Goal: Task Accomplishment & Management: Use online tool/utility

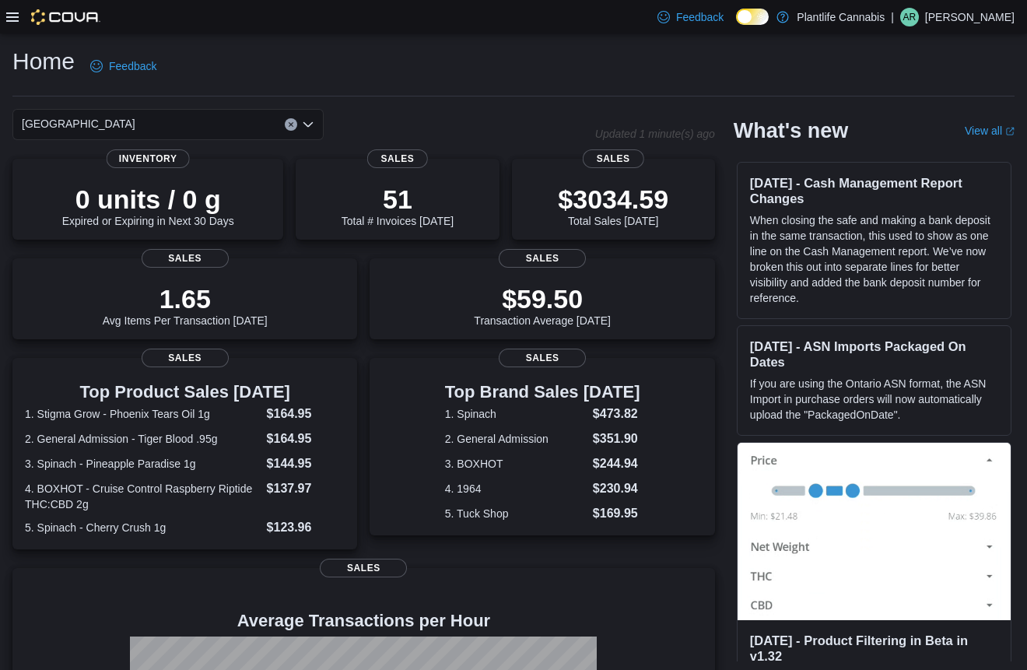
click at [12, 20] on icon at bounding box center [12, 16] width 12 height 9
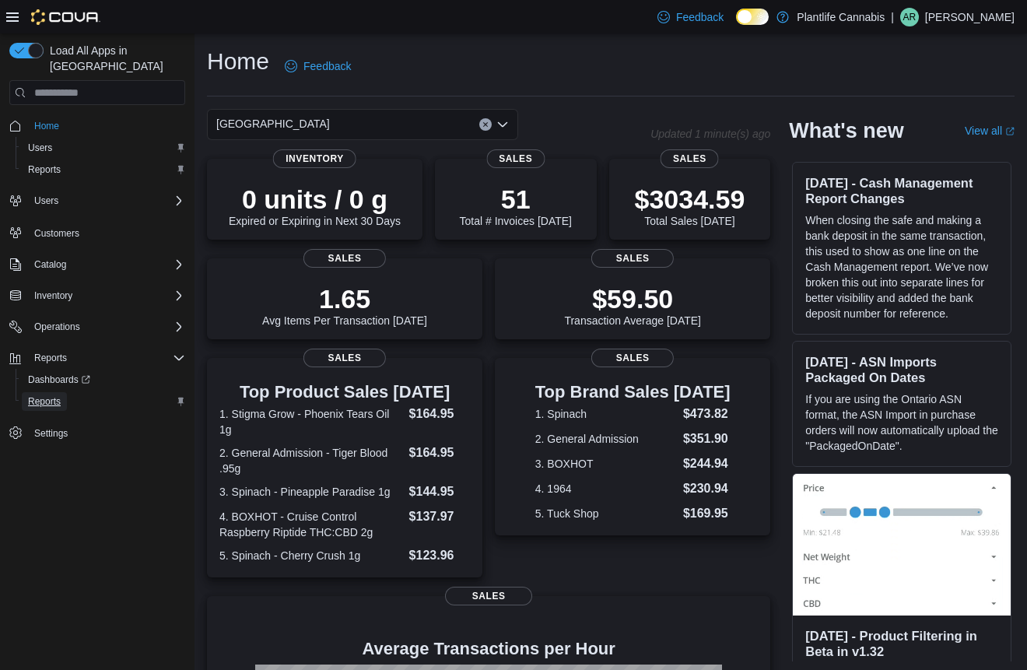
click at [54, 395] on span "Reports" at bounding box center [44, 401] width 33 height 12
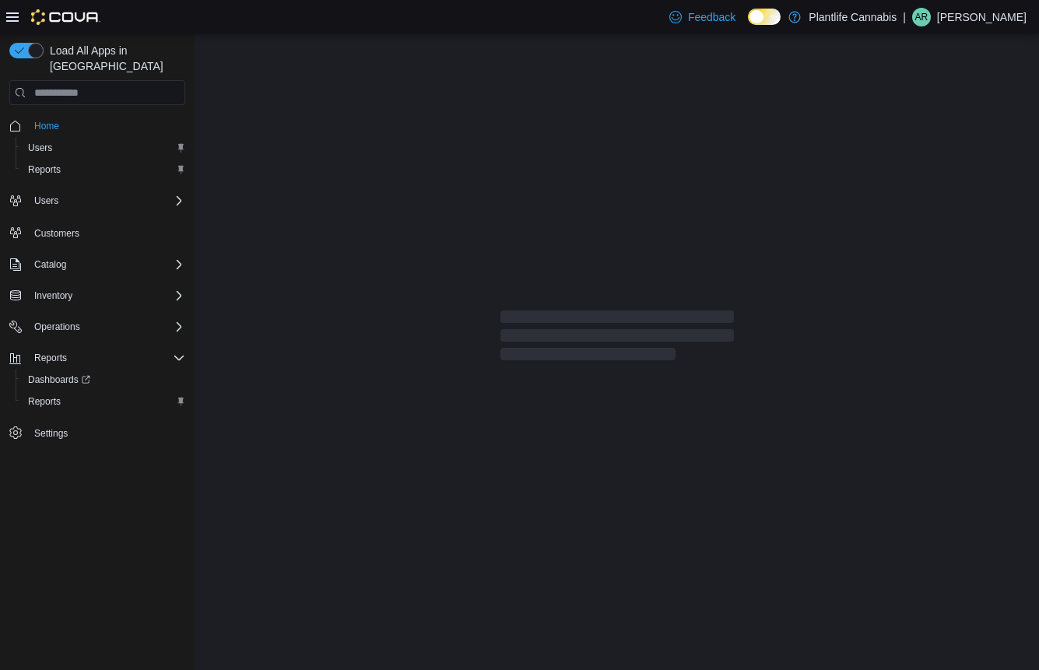
click at [14, 19] on icon at bounding box center [12, 17] width 12 height 12
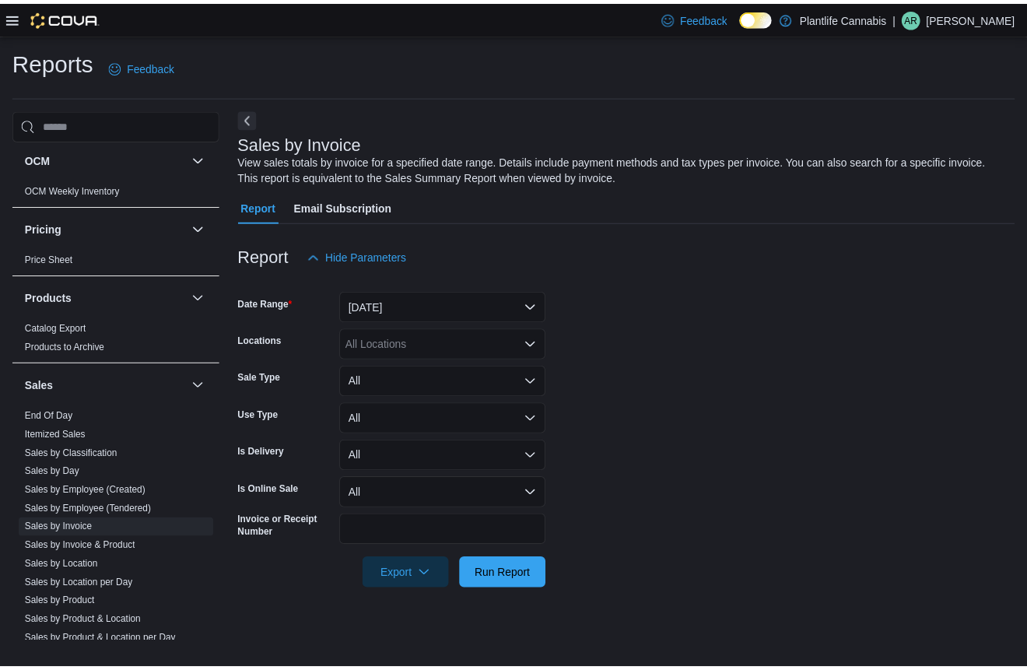
scroll to position [693, 0]
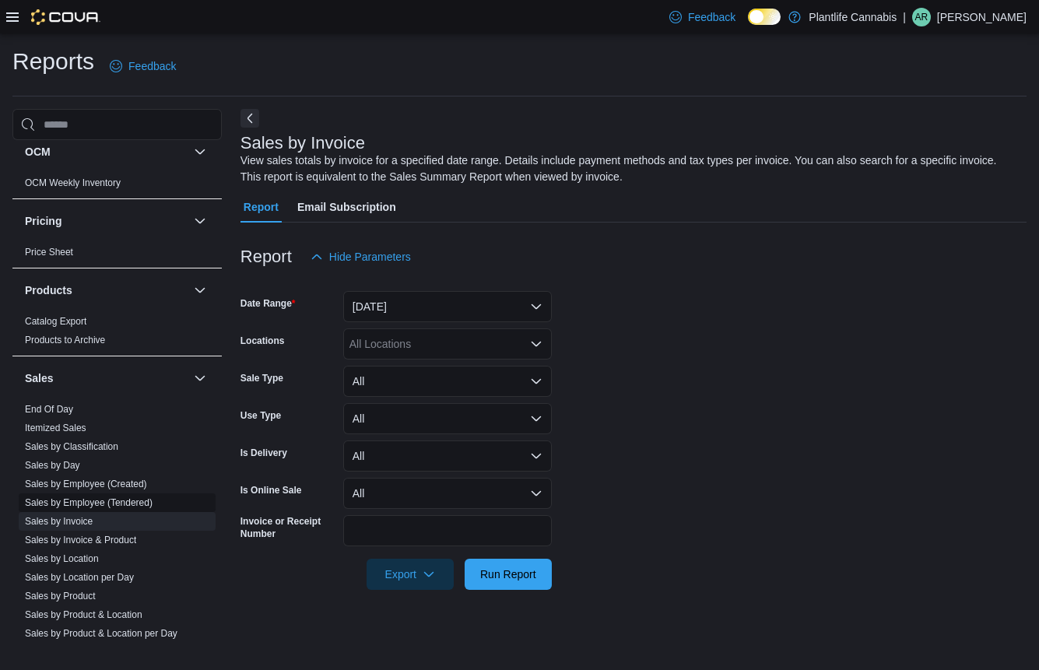
click at [113, 503] on link "Sales by Employee (Tendered)" at bounding box center [89, 502] width 128 height 11
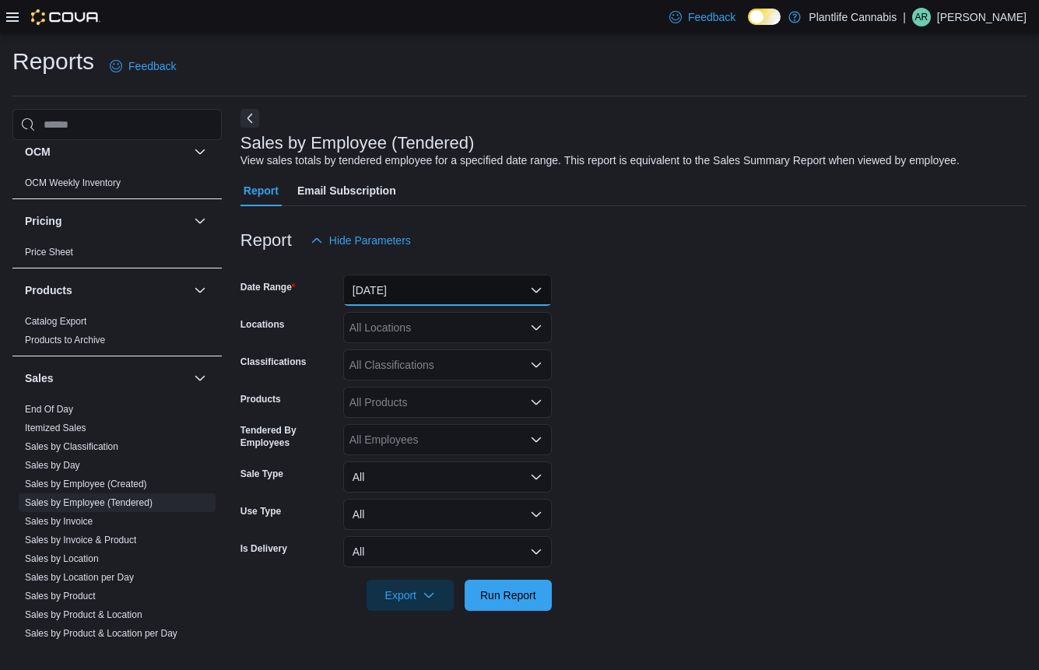
click at [404, 296] on button "[DATE]" at bounding box center [447, 290] width 209 height 31
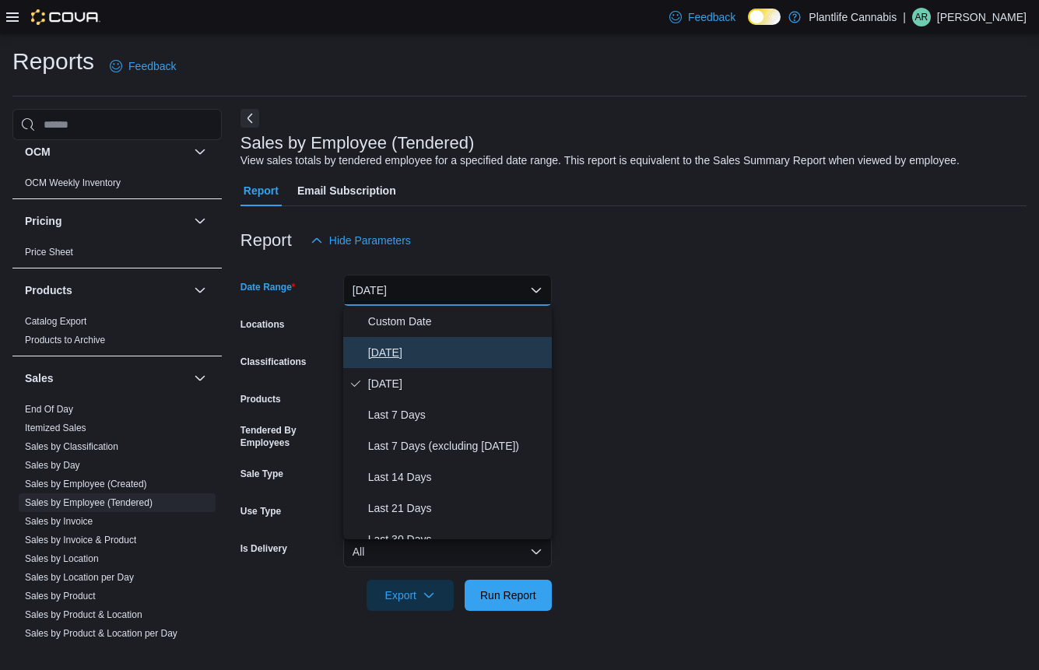
click at [402, 343] on span "[DATE]" at bounding box center [456, 352] width 177 height 19
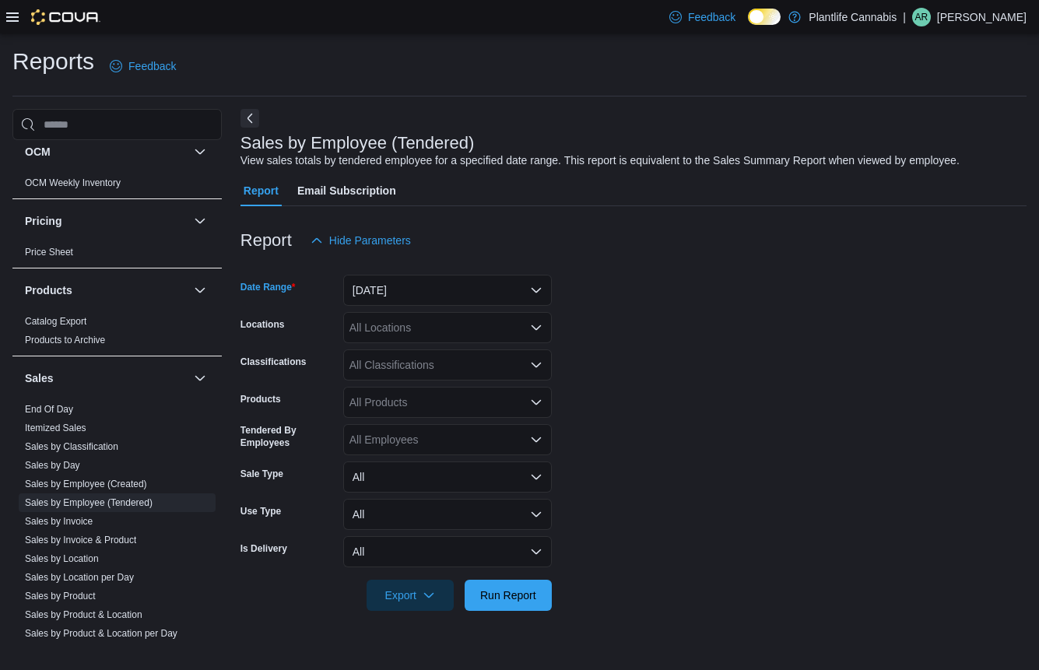
click at [413, 315] on div "All Locations" at bounding box center [447, 327] width 209 height 31
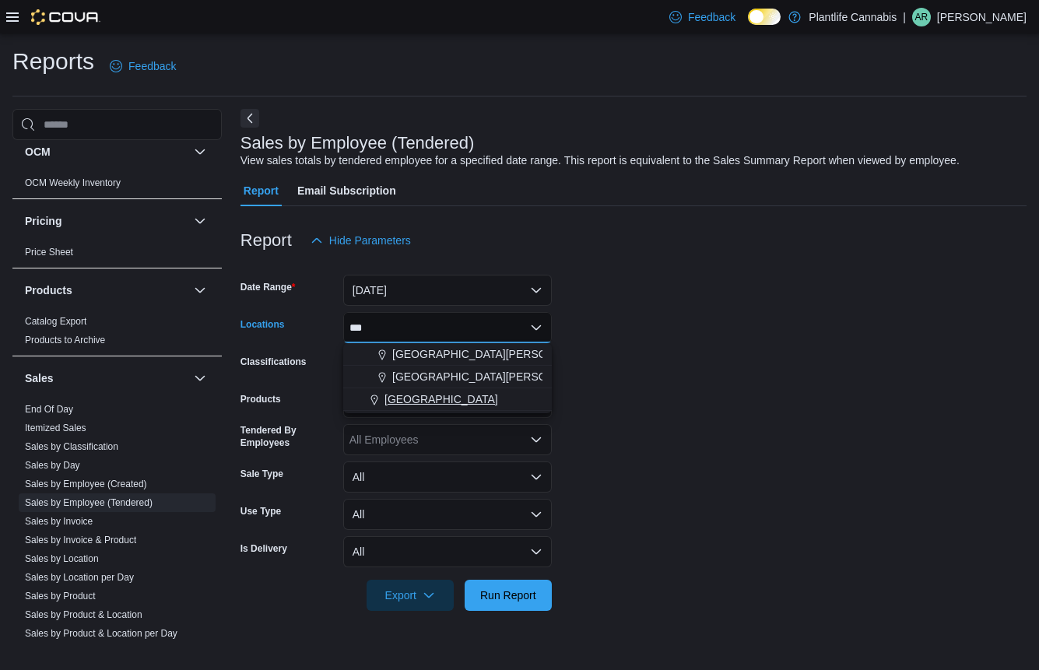
type input "***"
click at [447, 396] on span "[GEOGRAPHIC_DATA]" at bounding box center [441, 400] width 114 height 16
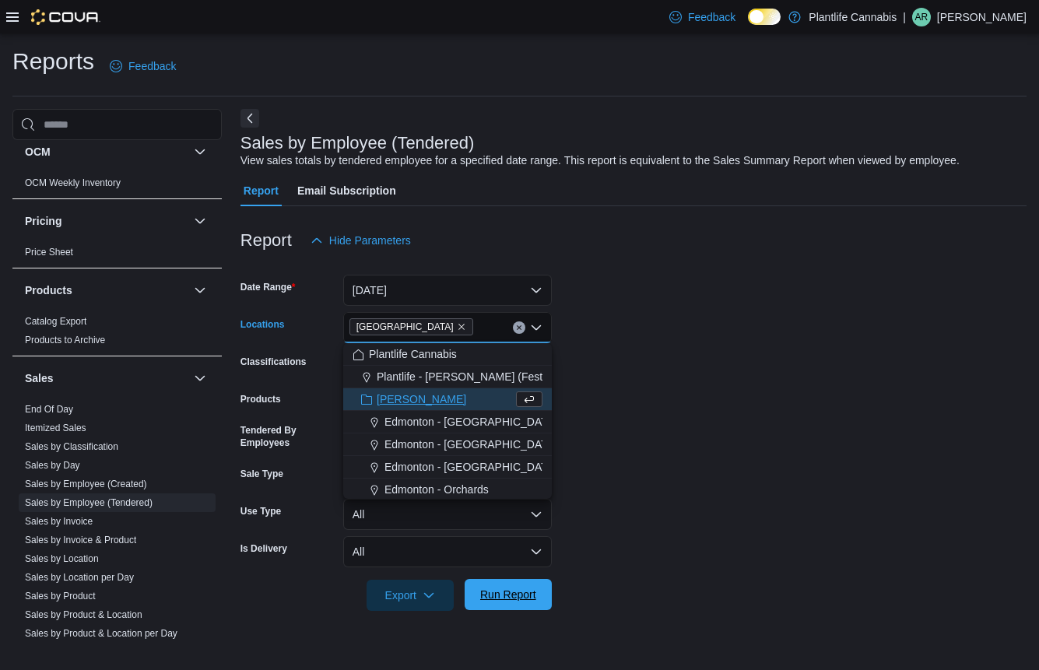
click at [510, 583] on span "Run Report" at bounding box center [508, 594] width 68 height 31
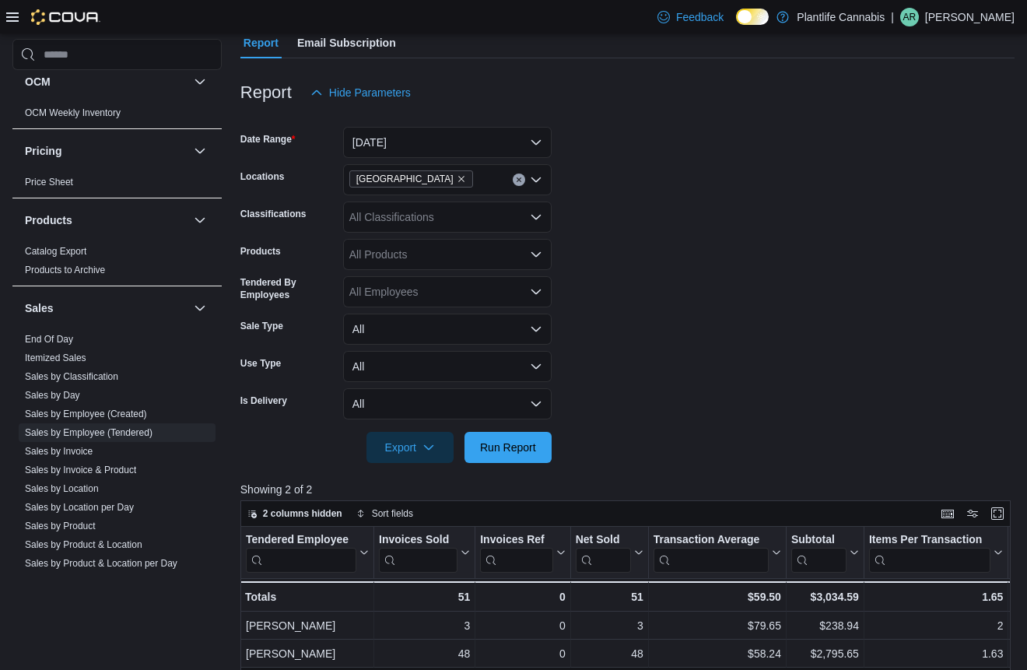
scroll to position [312, 0]
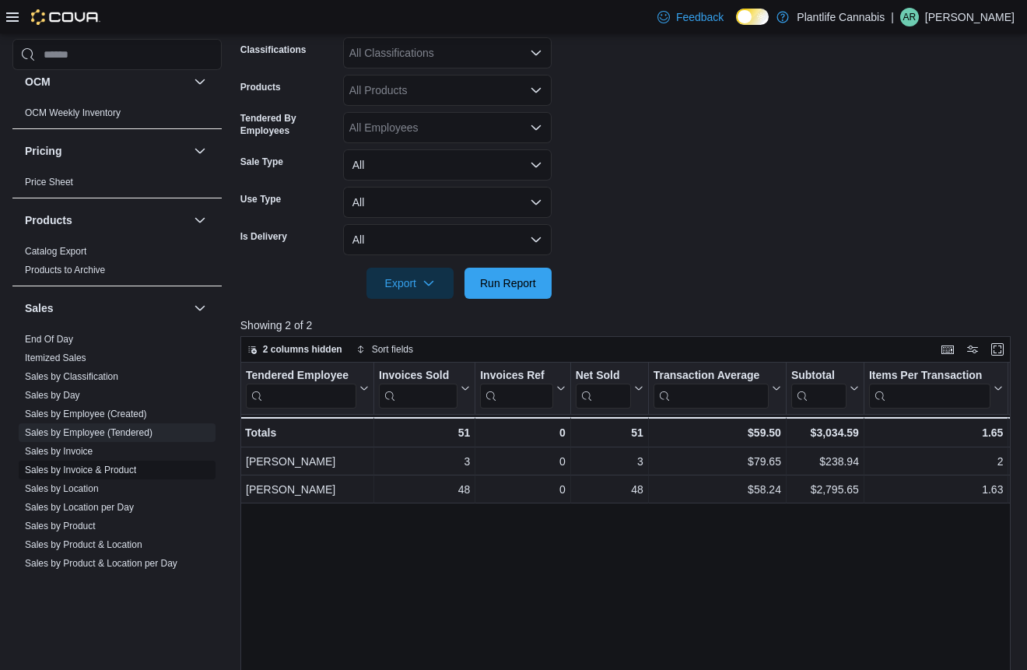
click at [83, 474] on link "Sales by Invoice & Product" at bounding box center [80, 470] width 111 height 11
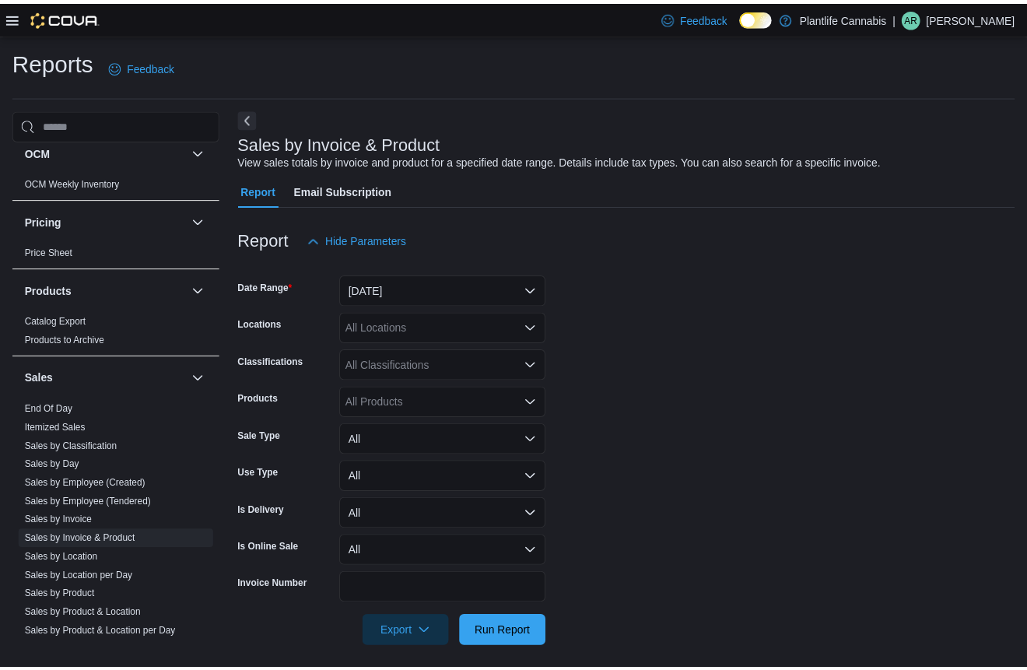
scroll to position [9, 0]
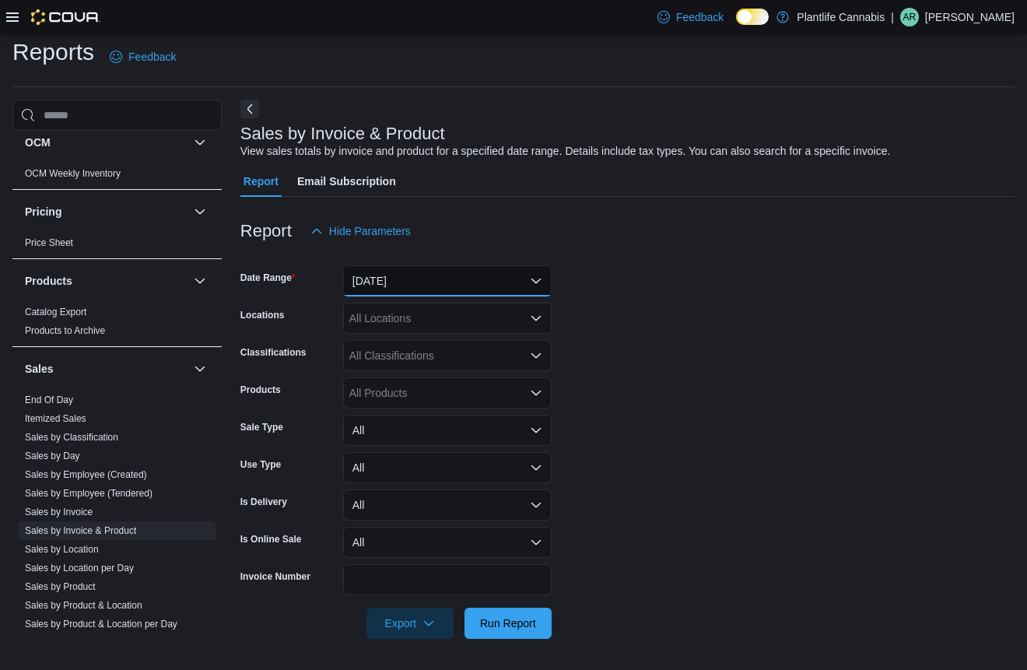
click at [419, 279] on button "[DATE]" at bounding box center [447, 280] width 209 height 31
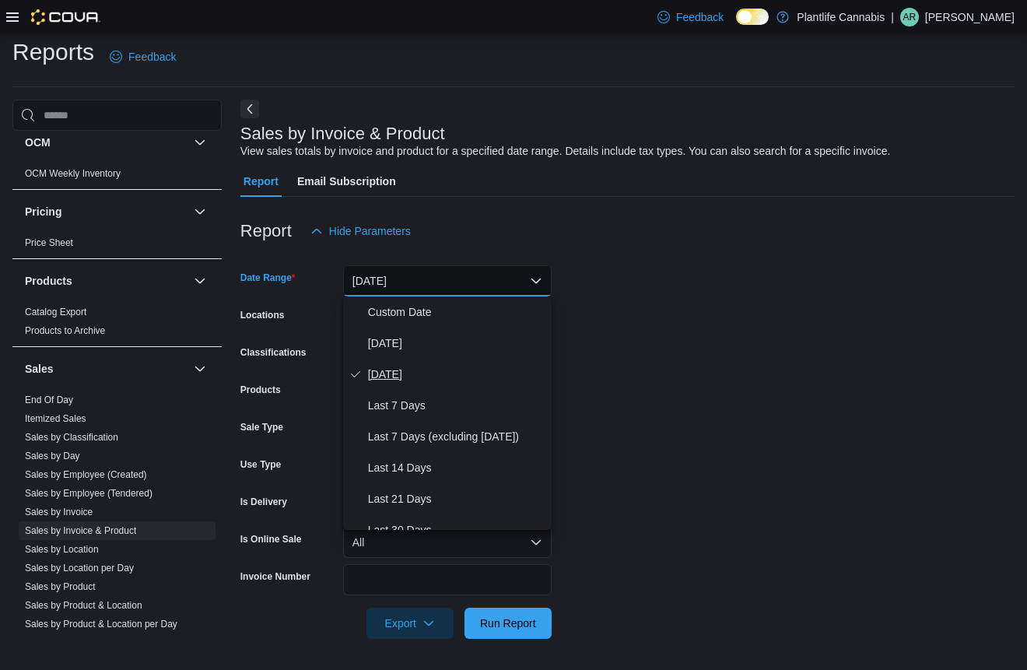
click at [403, 365] on span "[DATE]" at bounding box center [456, 374] width 177 height 19
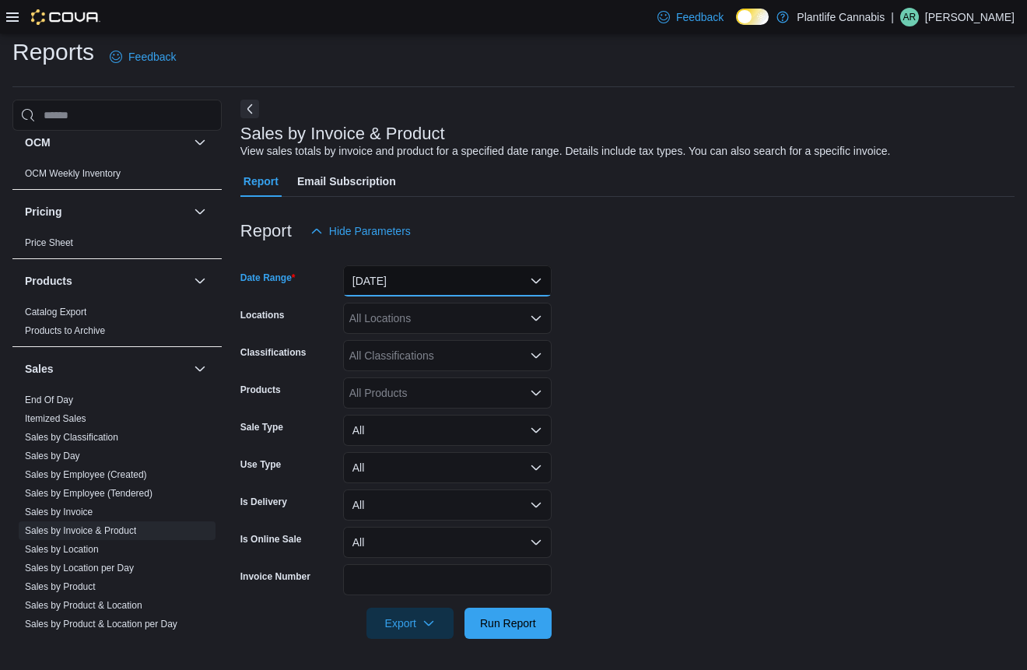
click at [409, 290] on button "[DATE]" at bounding box center [447, 280] width 209 height 31
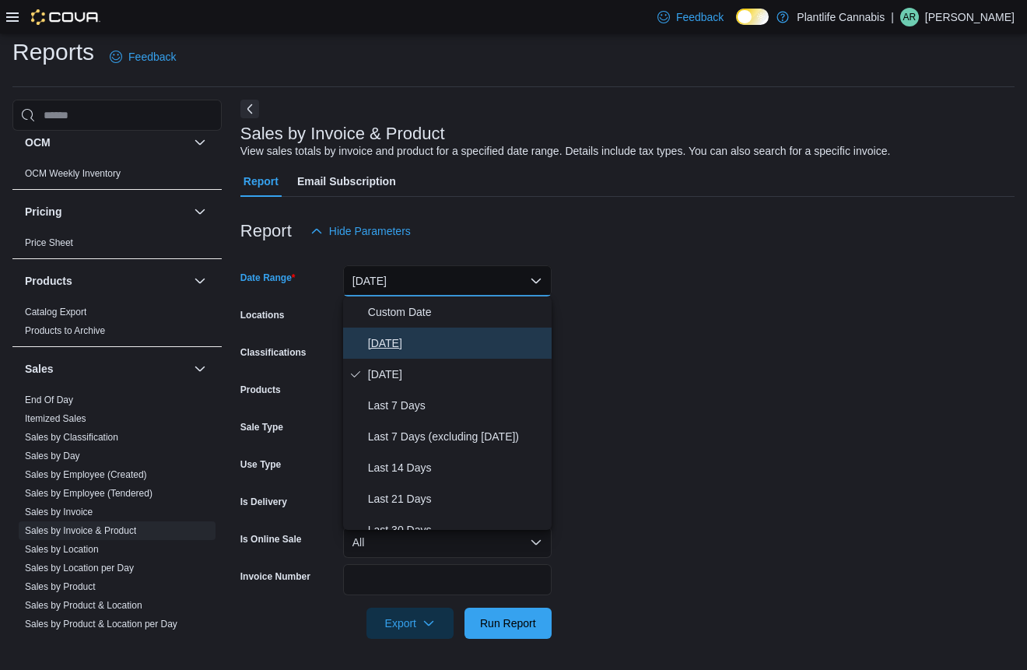
click at [403, 349] on span "[DATE]" at bounding box center [456, 343] width 177 height 19
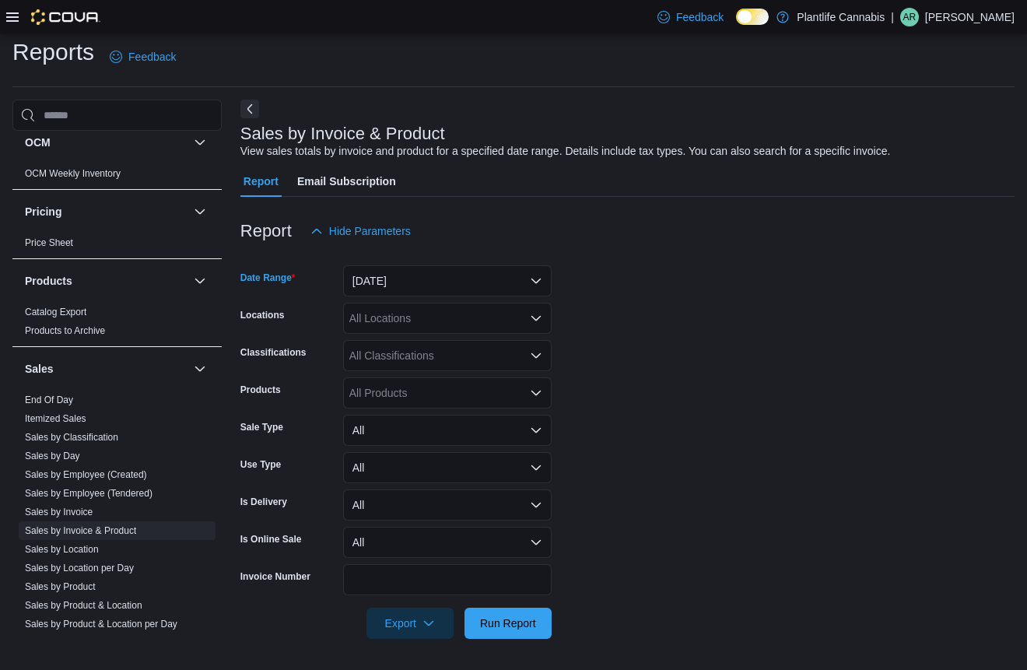
click at [408, 323] on div "All Locations" at bounding box center [447, 318] width 209 height 31
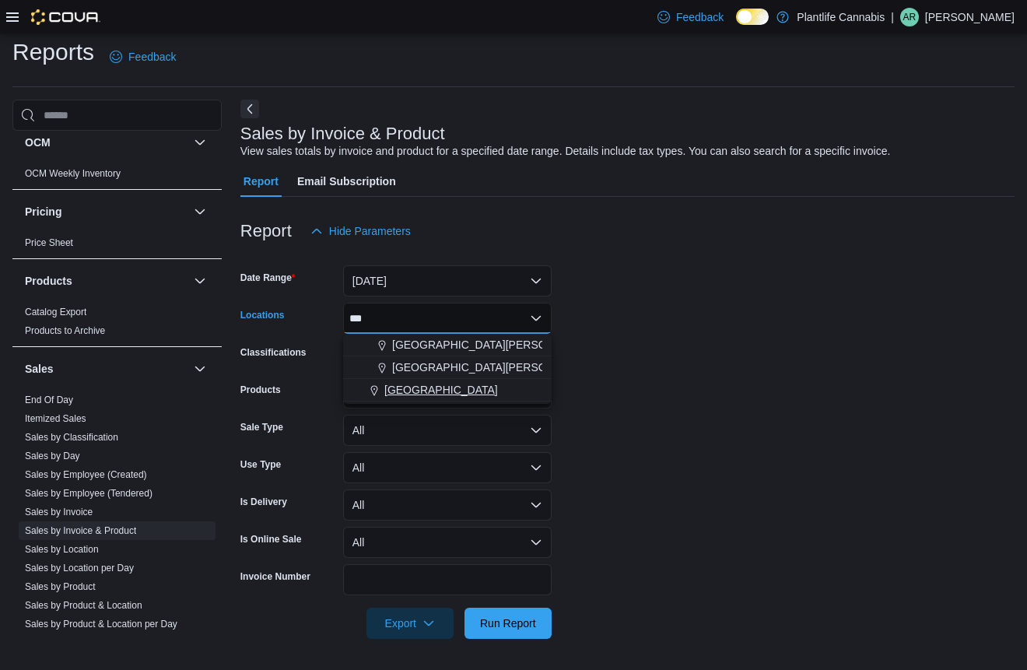
type input "***"
click at [420, 384] on span "[GEOGRAPHIC_DATA]" at bounding box center [441, 390] width 114 height 16
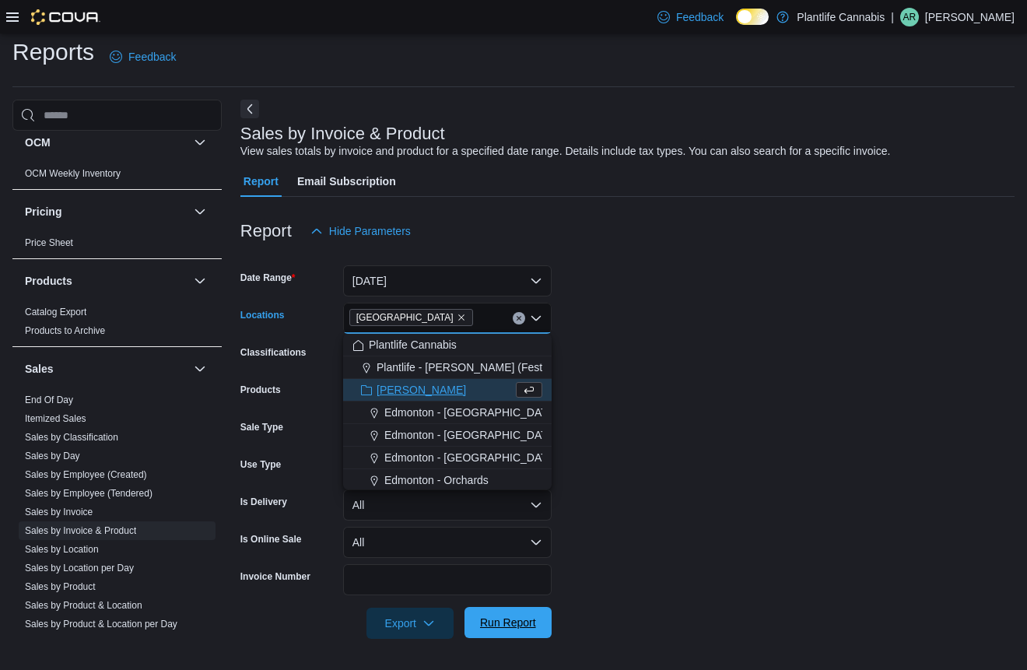
click at [493, 632] on span "Run Report" at bounding box center [508, 622] width 68 height 31
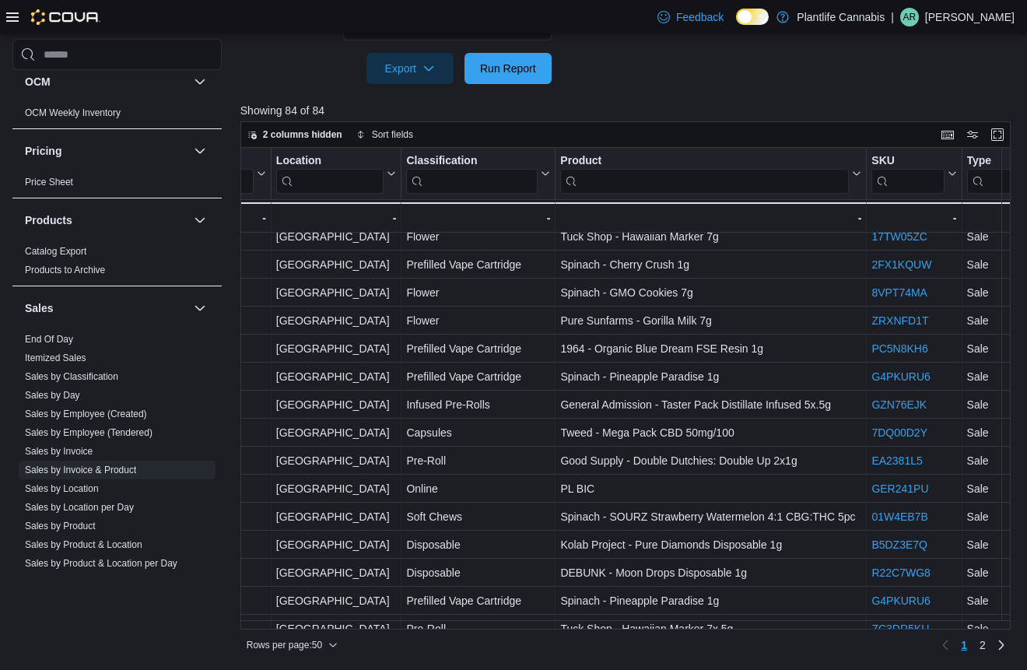
scroll to position [1013, 445]
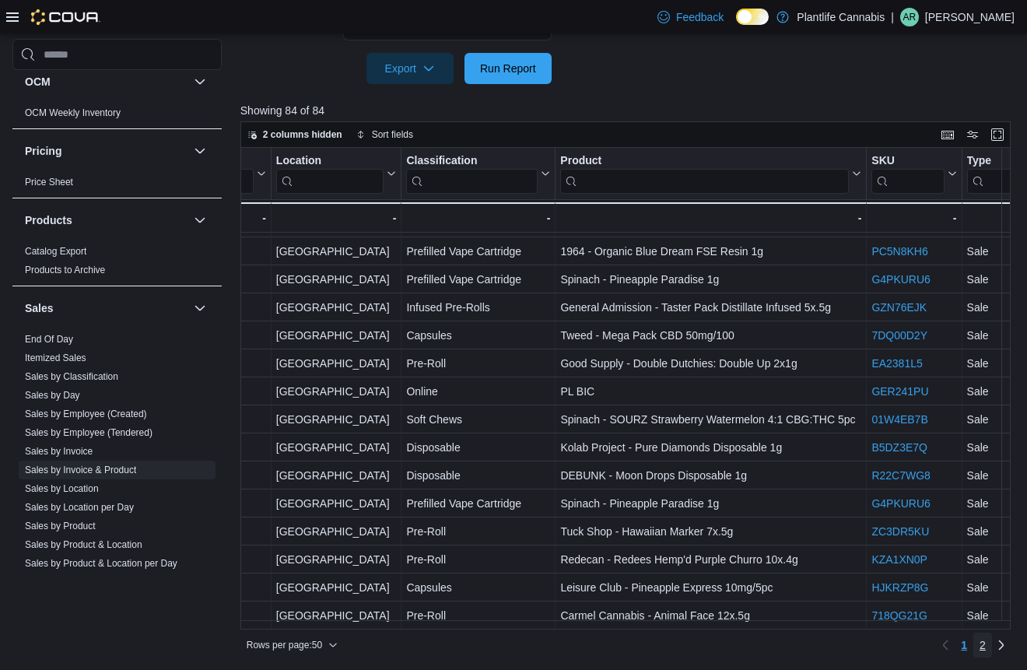
click at [986, 647] on span "2" at bounding box center [983, 645] width 6 height 16
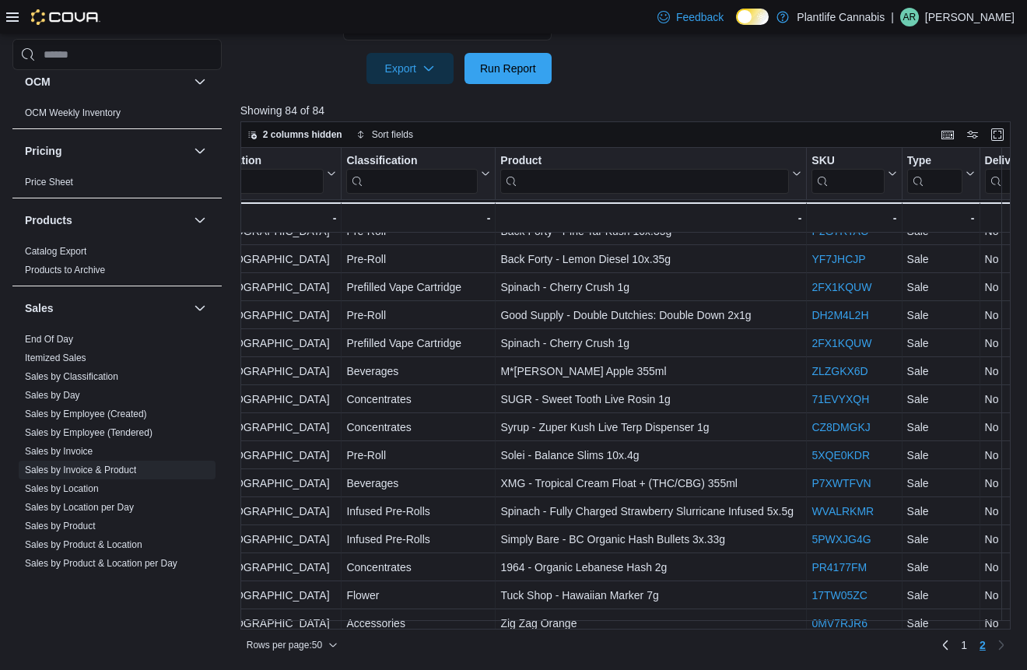
scroll to position [0, 505]
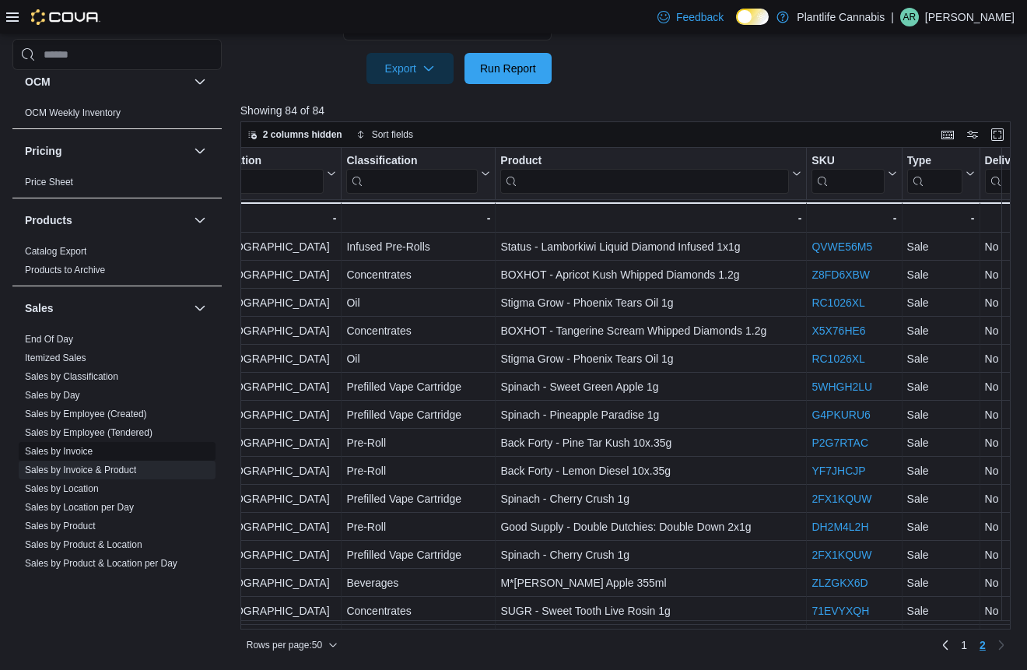
click at [98, 456] on span "Sales by Invoice" at bounding box center [117, 451] width 197 height 19
click at [70, 457] on span "Sales by Invoice" at bounding box center [59, 451] width 68 height 12
click at [75, 450] on link "Sales by Invoice" at bounding box center [59, 451] width 68 height 11
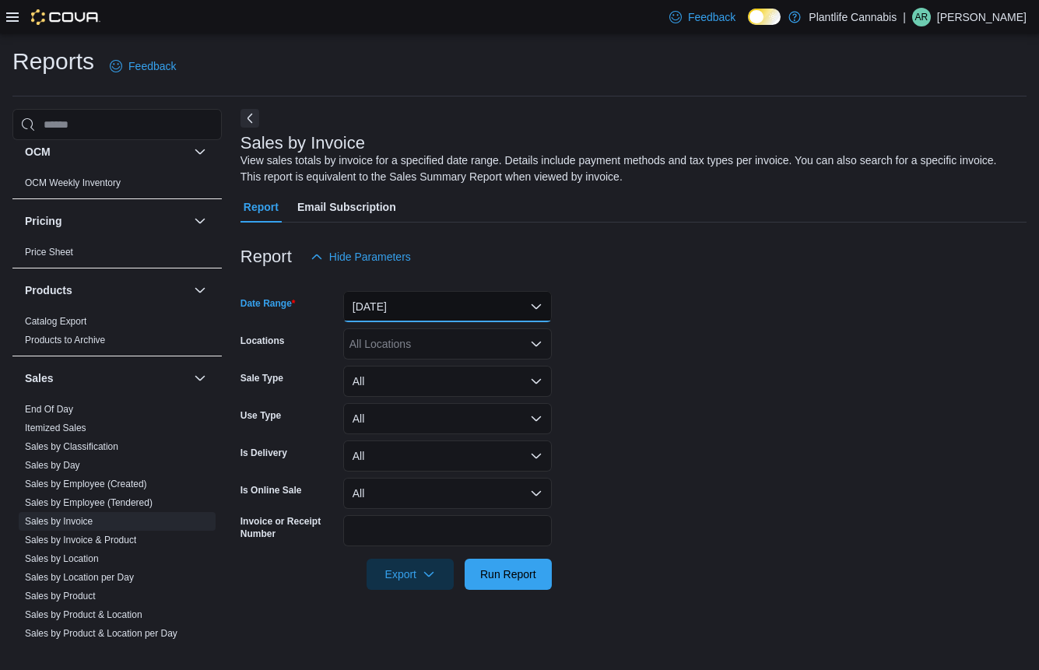
click at [401, 291] on button "[DATE]" at bounding box center [447, 306] width 209 height 31
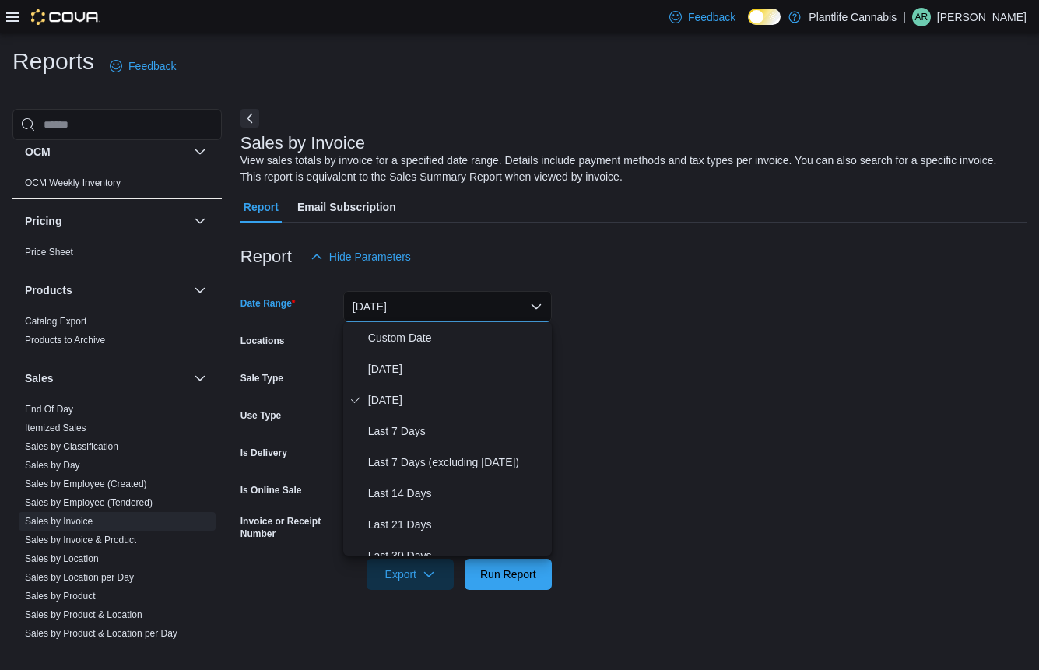
click at [399, 388] on button "[DATE]" at bounding box center [447, 399] width 209 height 31
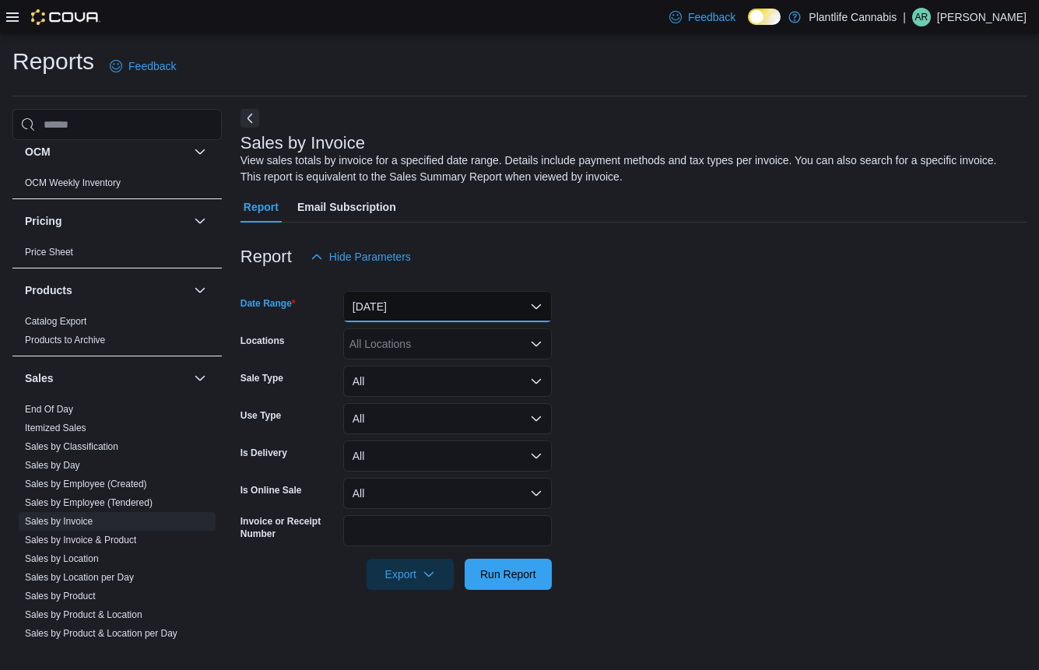
click at [413, 307] on button "[DATE]" at bounding box center [447, 306] width 209 height 31
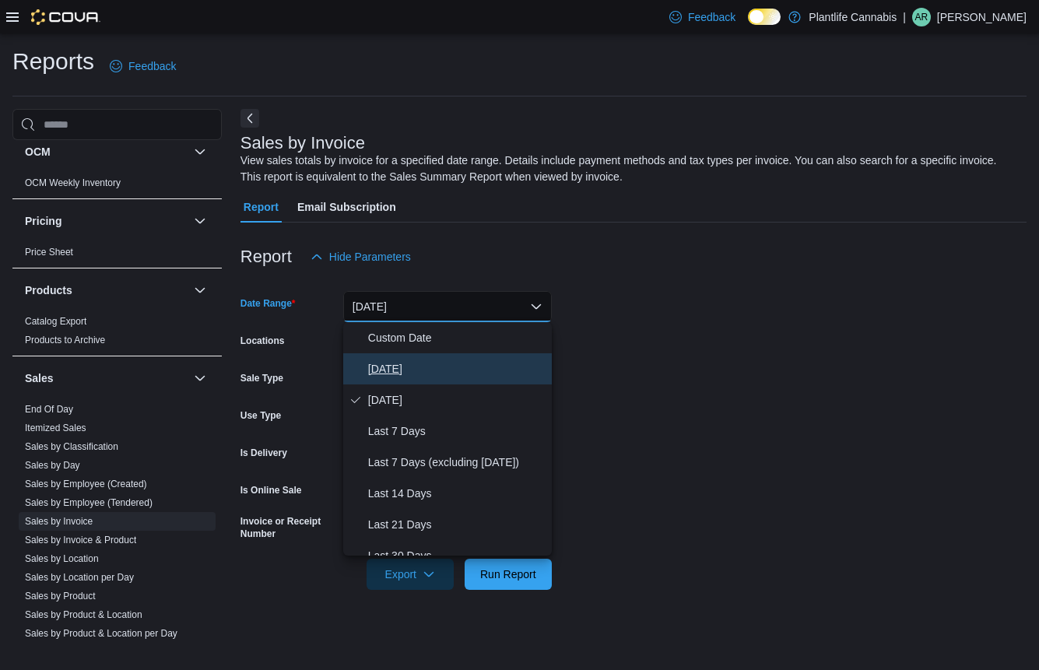
click at [393, 372] on span "[DATE]" at bounding box center [456, 369] width 177 height 19
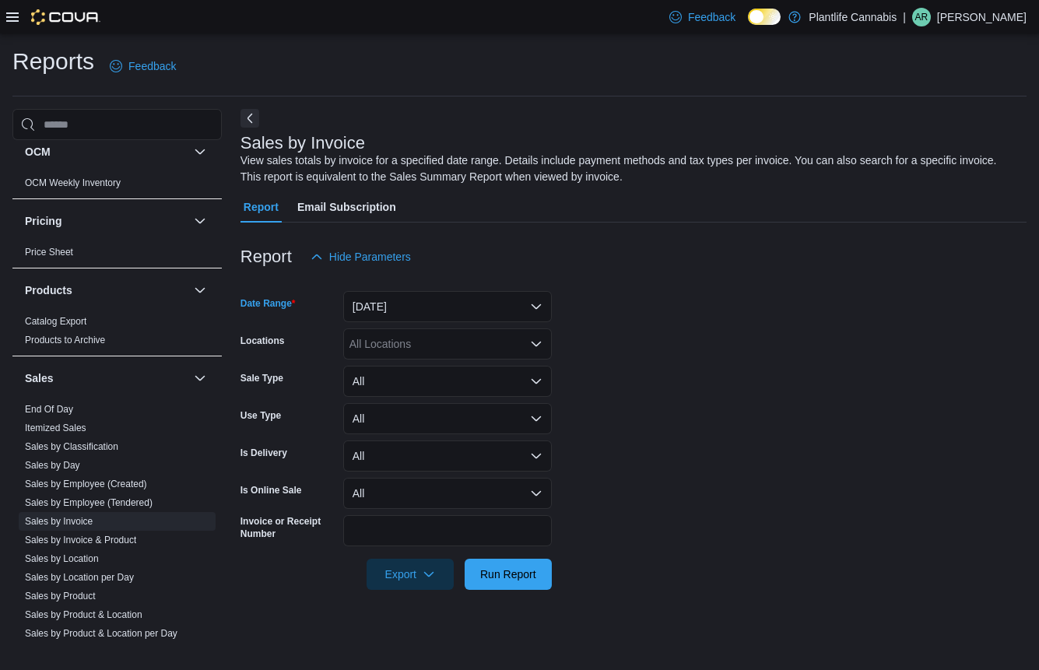
click at [409, 335] on div "All Locations" at bounding box center [447, 343] width 209 height 31
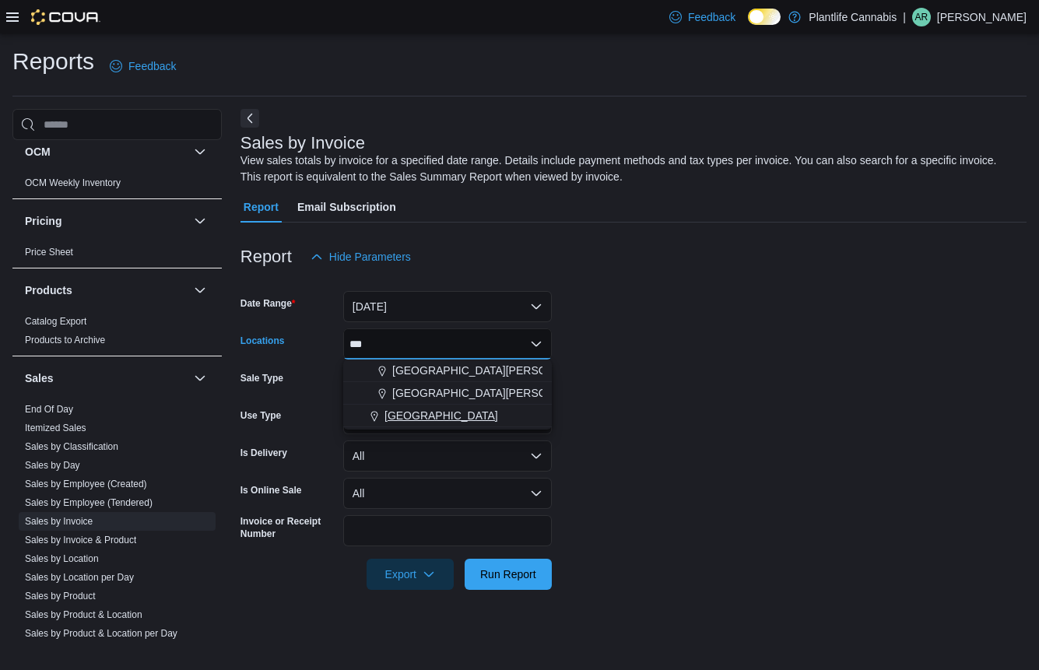
type input "***"
click at [442, 414] on span "[GEOGRAPHIC_DATA]" at bounding box center [441, 416] width 114 height 16
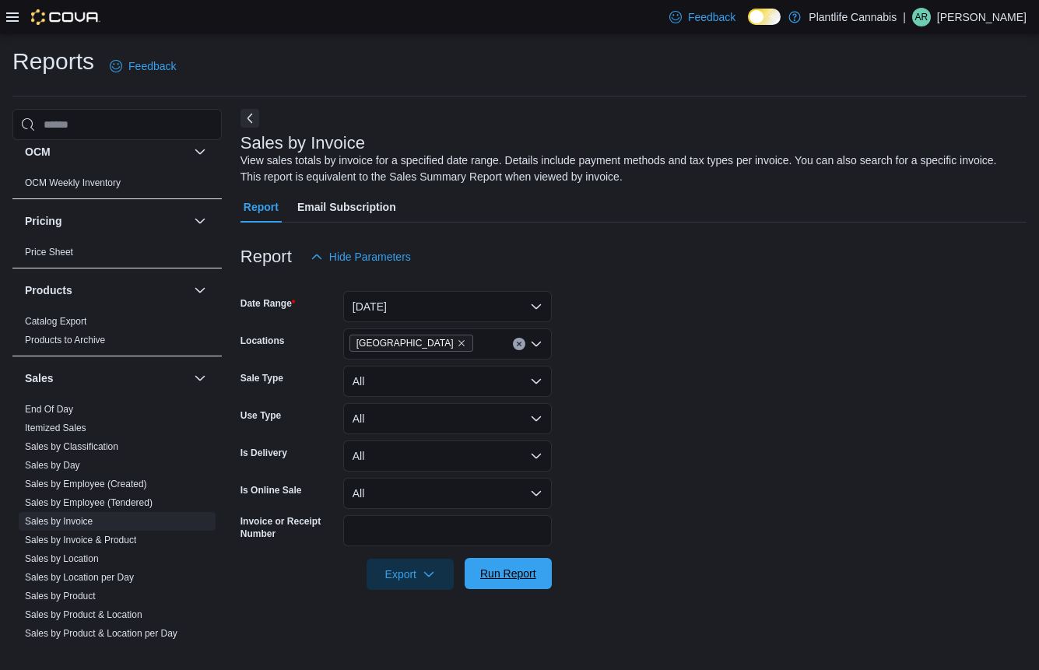
click at [517, 588] on span "Run Report" at bounding box center [508, 573] width 68 height 31
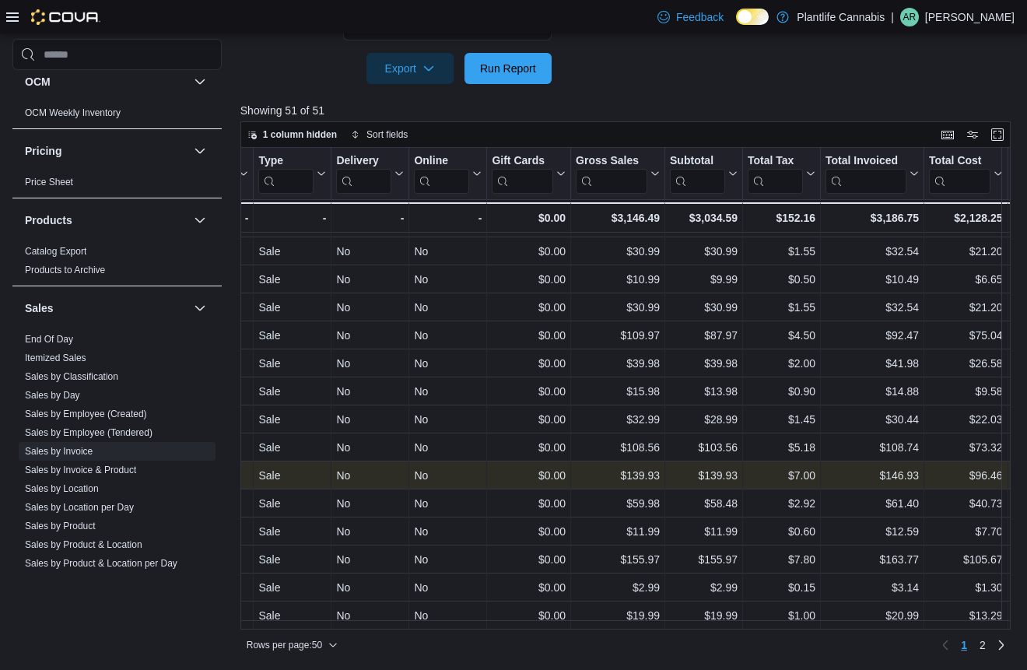
scroll to position [1013, 593]
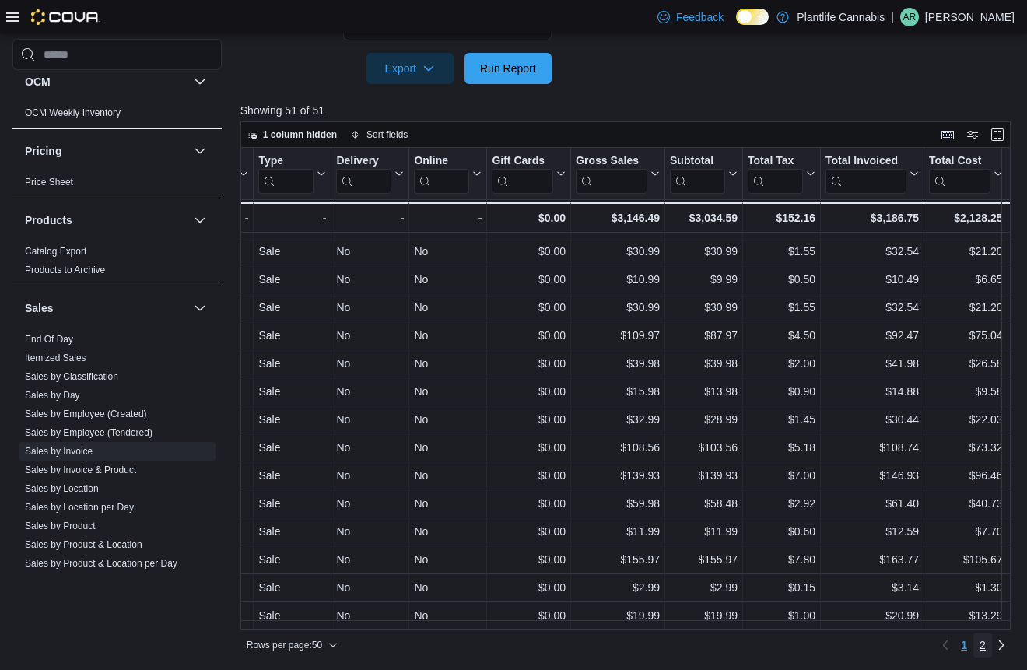
click at [986, 647] on span "2" at bounding box center [983, 645] width 6 height 16
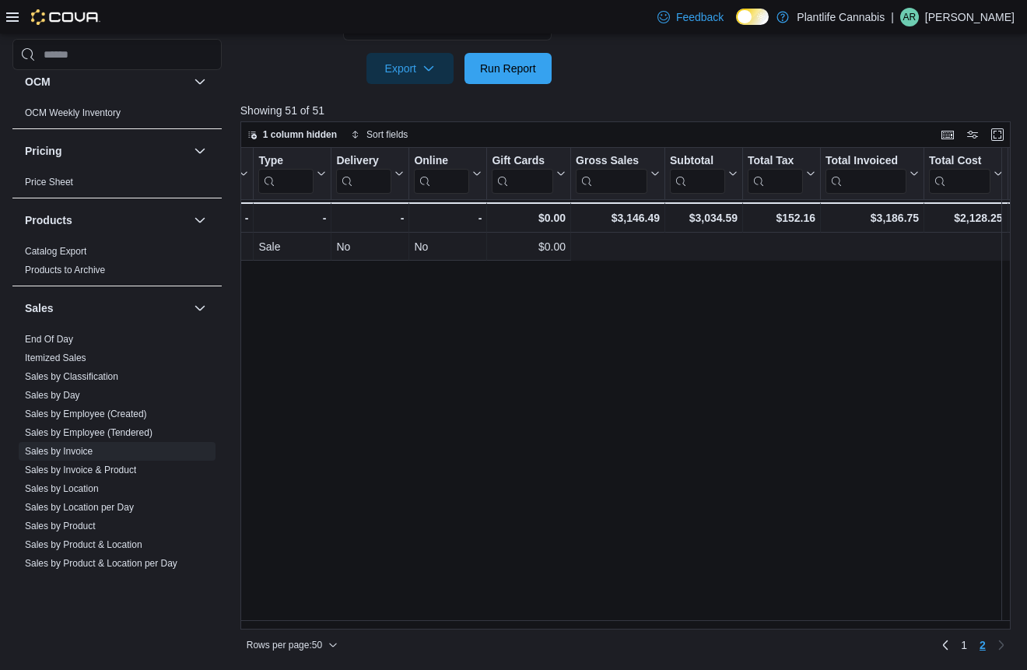
scroll to position [0, 0]
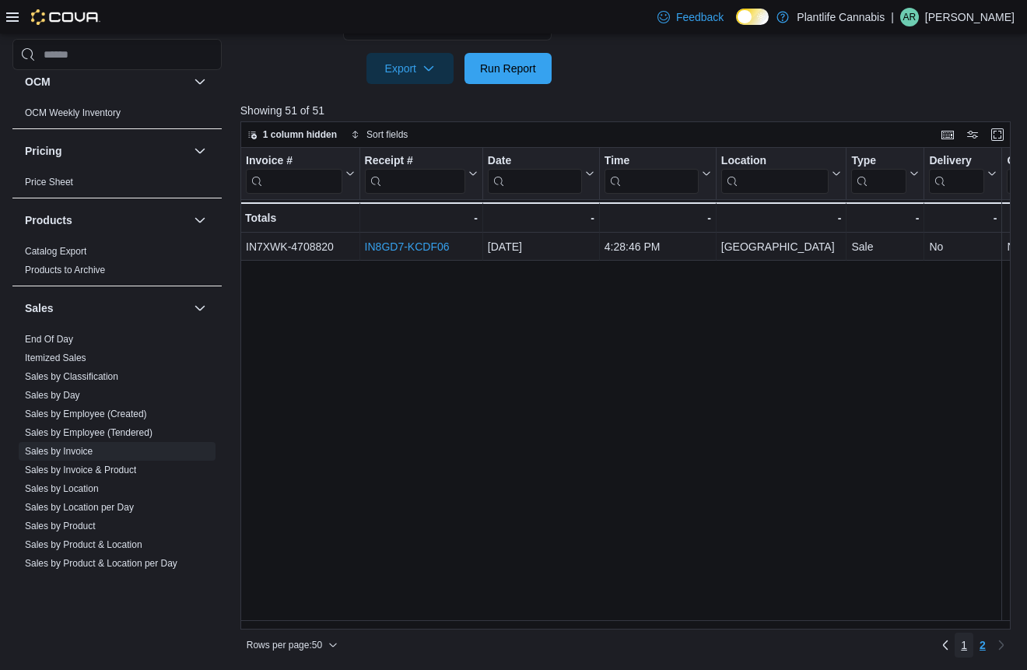
click at [967, 646] on span "1" at bounding box center [964, 645] width 6 height 16
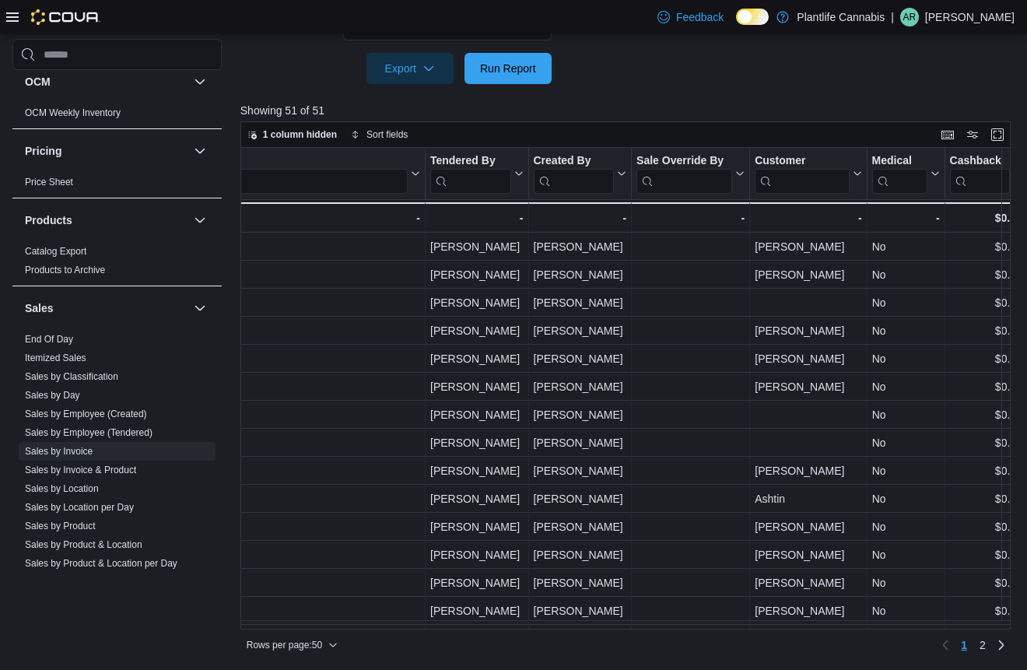
scroll to position [0, 1968]
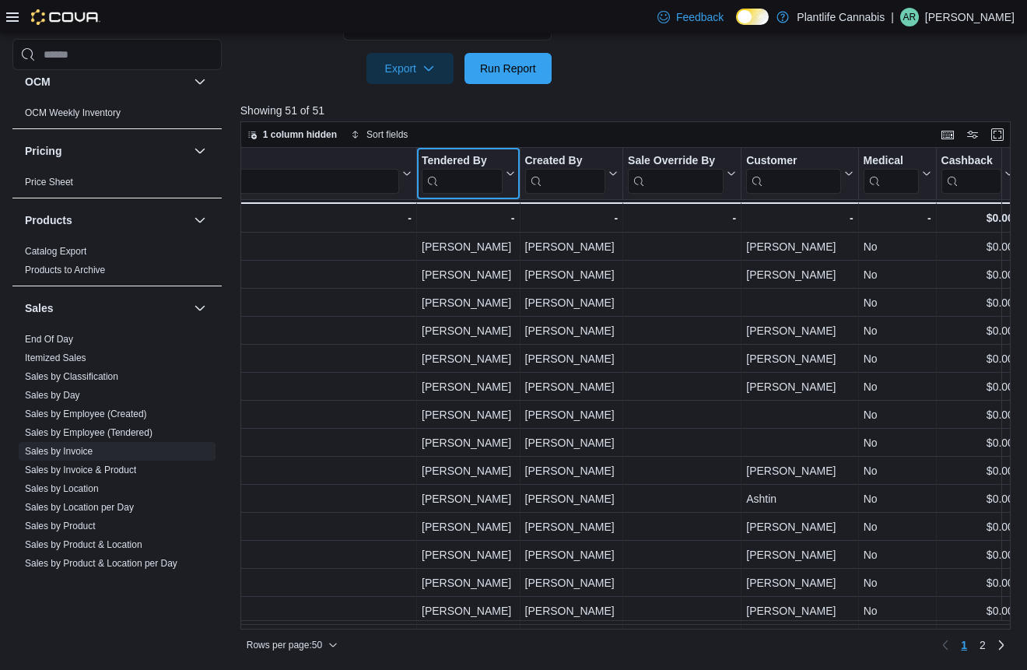
click at [454, 186] on input "search" at bounding box center [462, 181] width 81 height 25
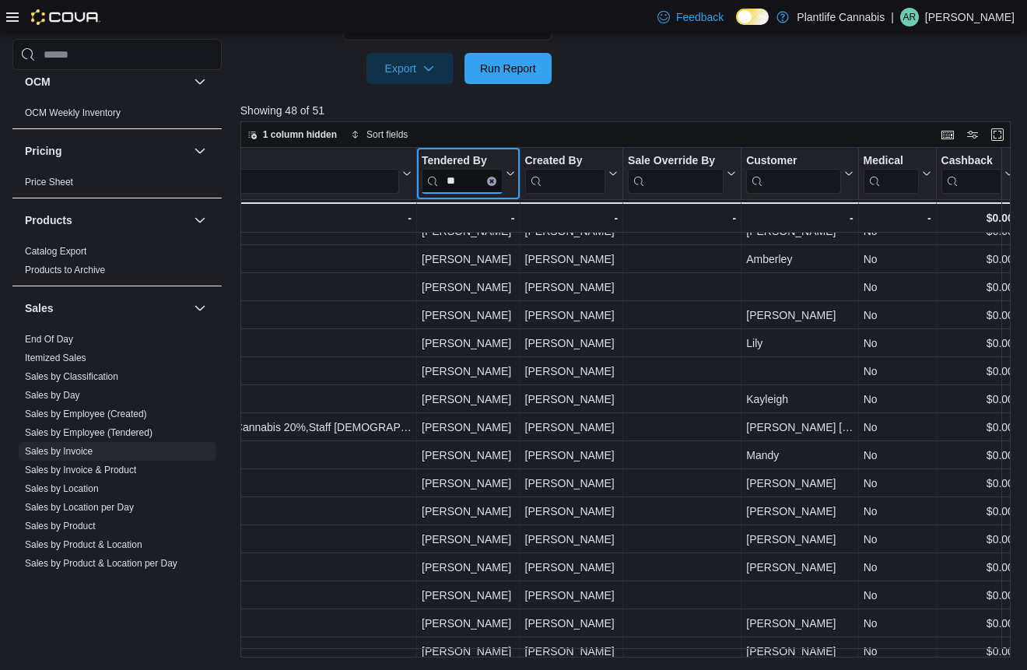
scroll to position [929, 1968]
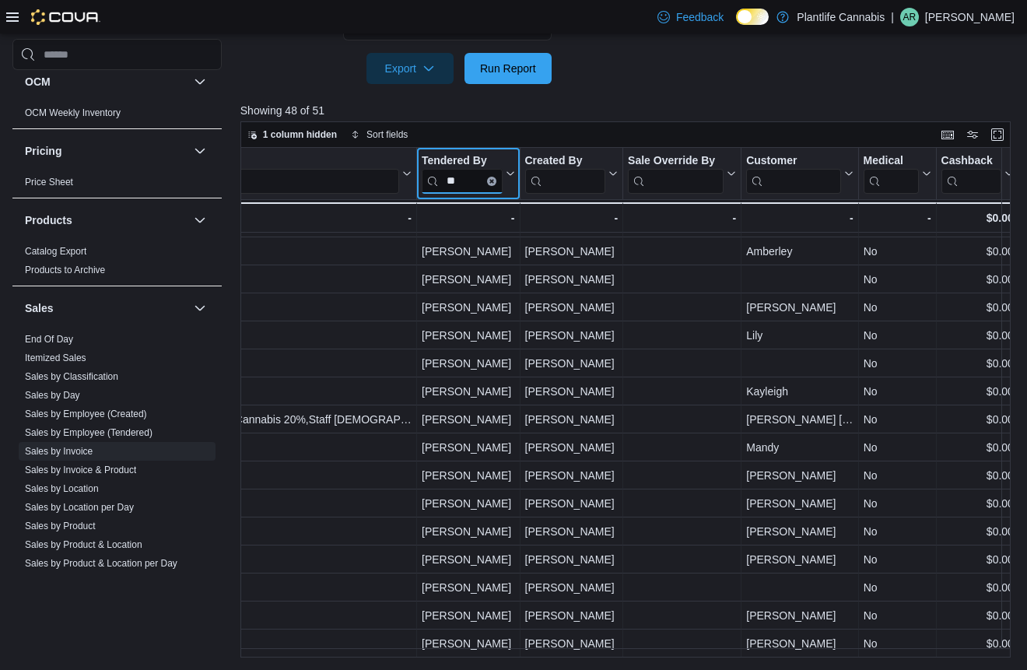
type input "**"
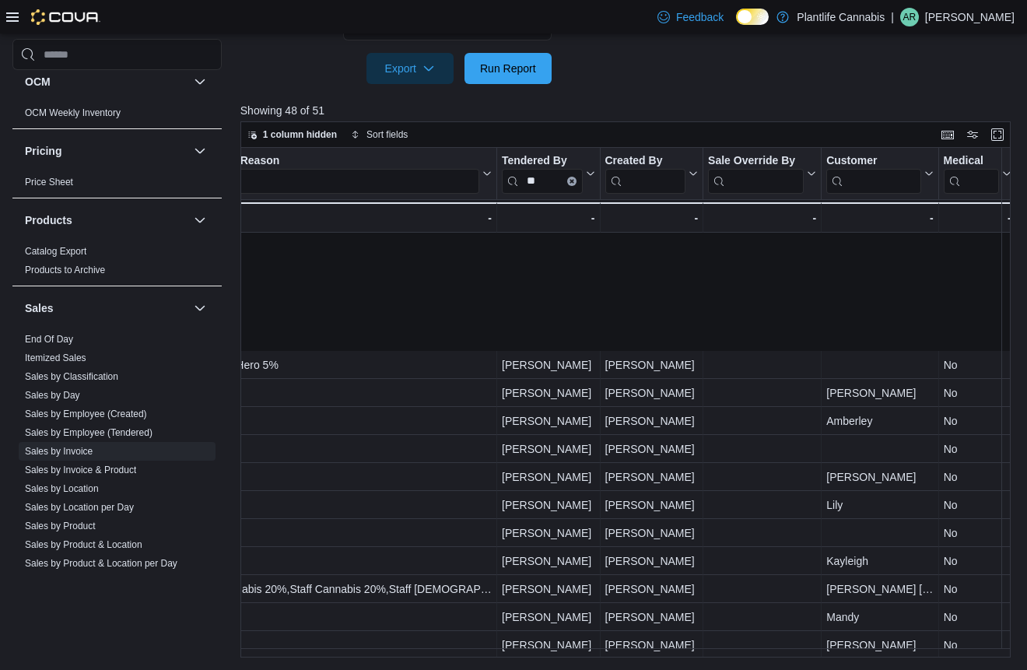
scroll to position [929, 1887]
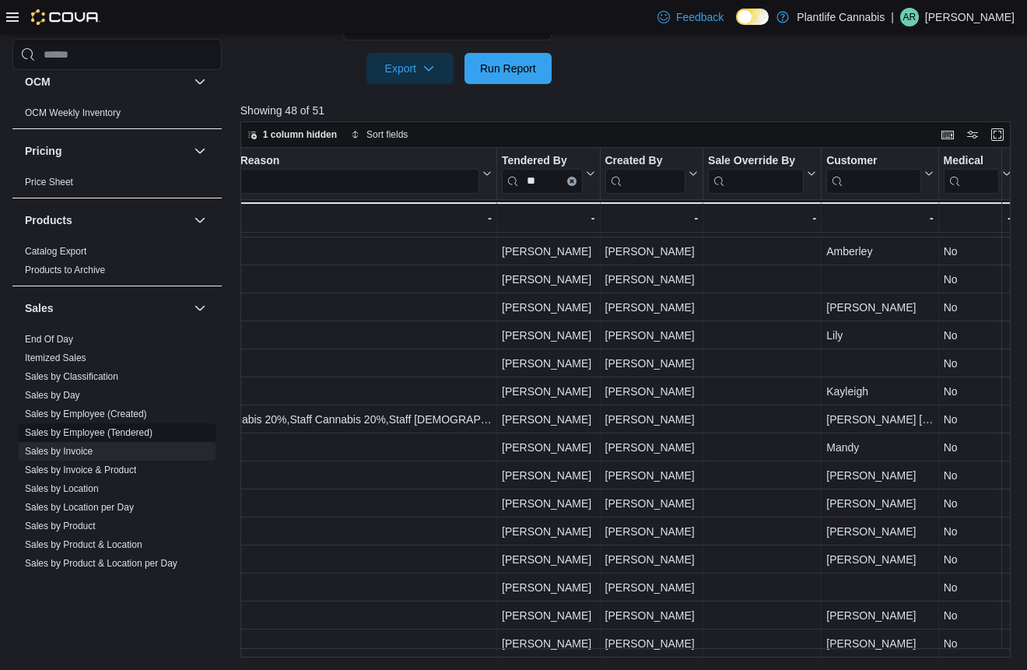
click at [110, 434] on link "Sales by Employee (Tendered)" at bounding box center [89, 432] width 128 height 11
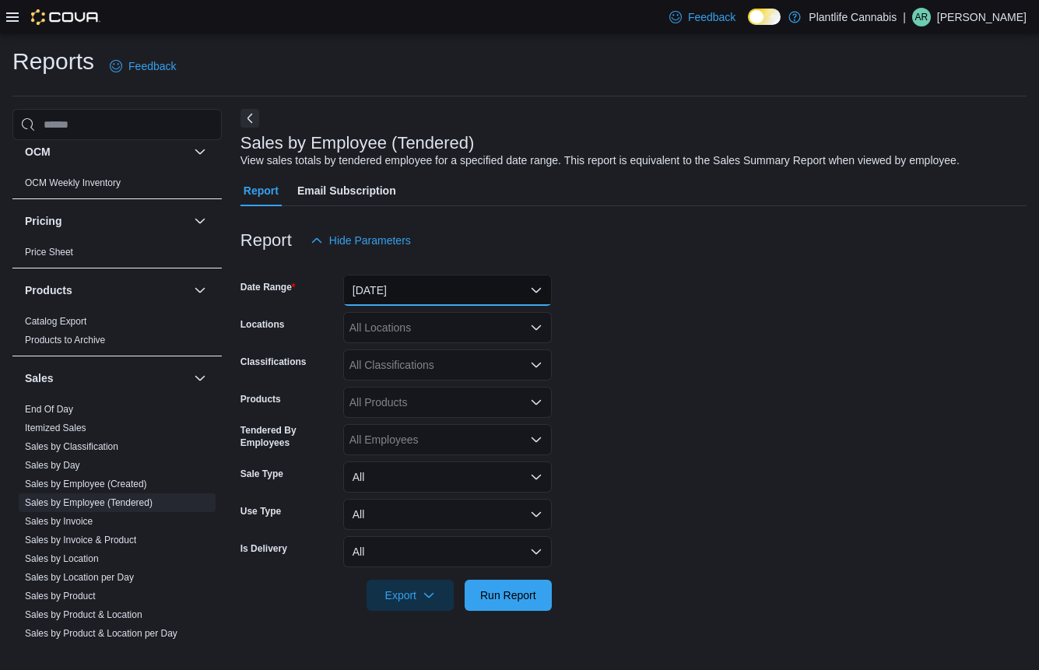
click at [409, 290] on button "[DATE]" at bounding box center [447, 290] width 209 height 31
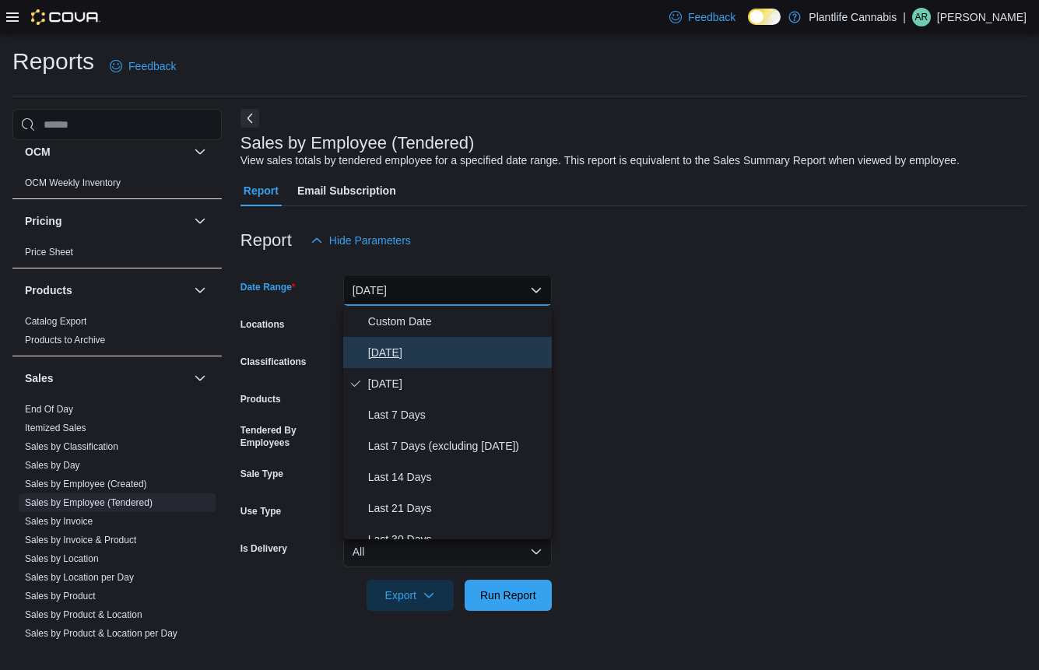
click at [408, 344] on span "[DATE]" at bounding box center [456, 352] width 177 height 19
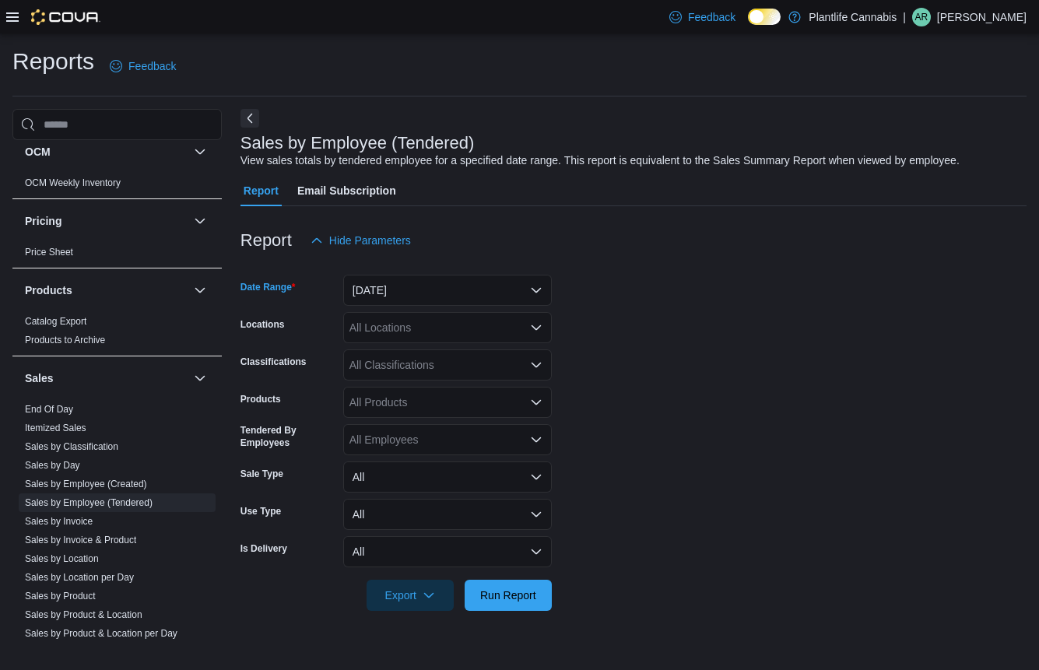
click at [411, 329] on div "All Locations" at bounding box center [447, 327] width 209 height 31
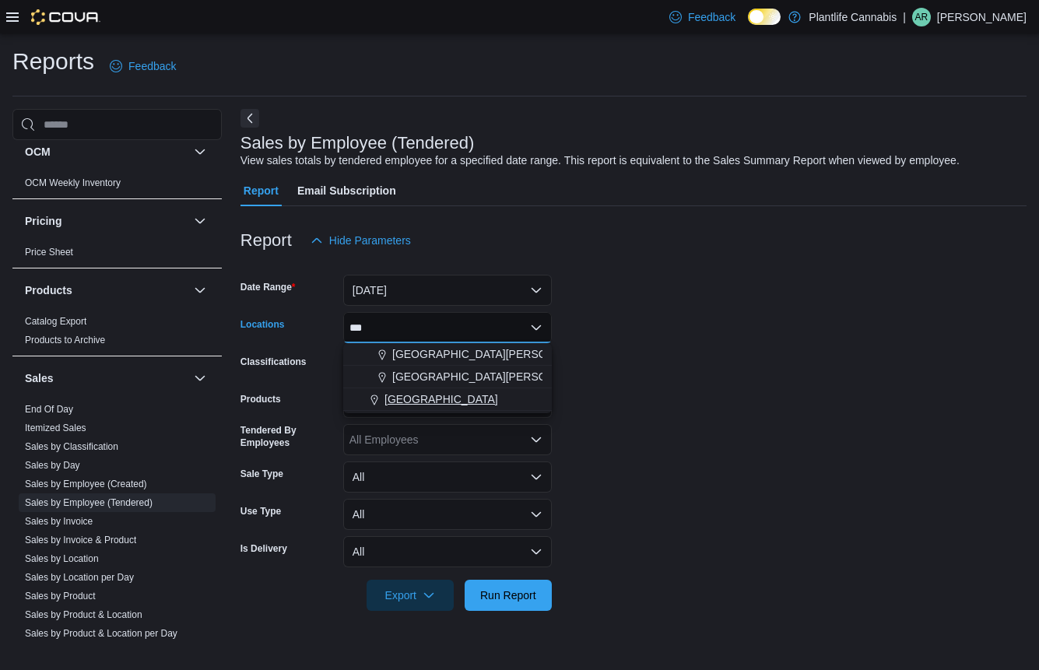
type input "***"
click at [436, 402] on span "[GEOGRAPHIC_DATA]" at bounding box center [441, 400] width 114 height 16
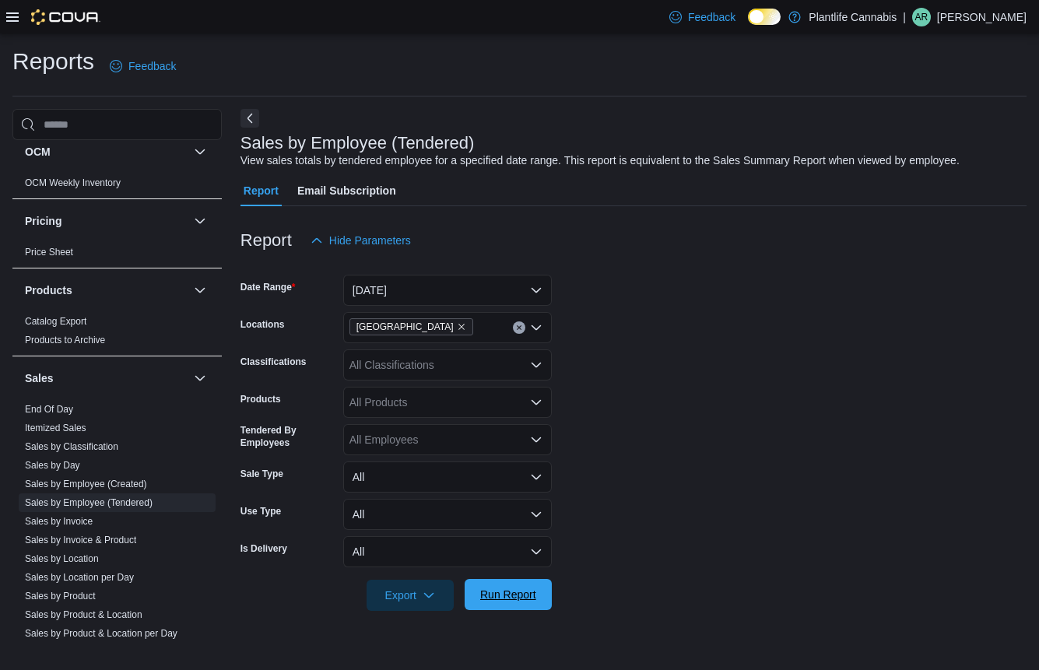
click at [502, 580] on span "Run Report" at bounding box center [508, 594] width 68 height 31
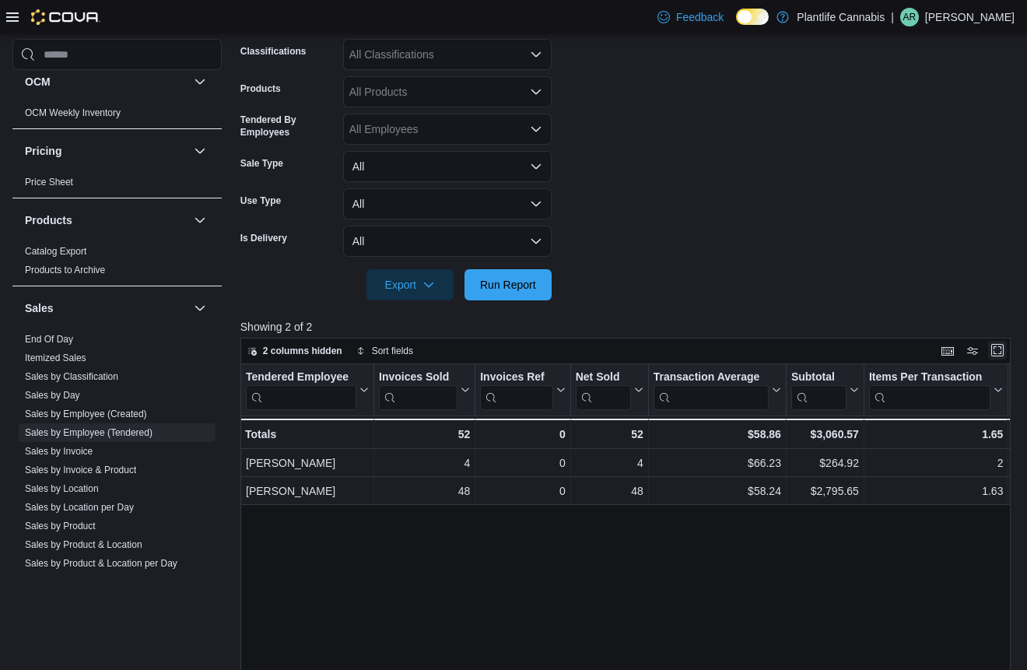
scroll to position [197, 0]
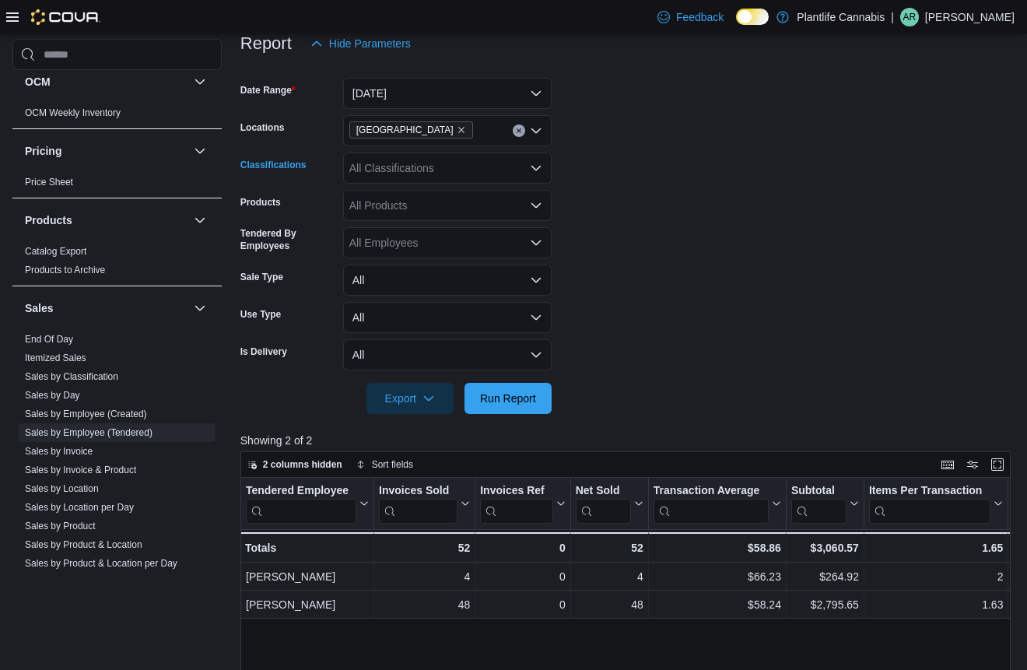
click at [434, 169] on div "All Classifications" at bounding box center [447, 168] width 209 height 31
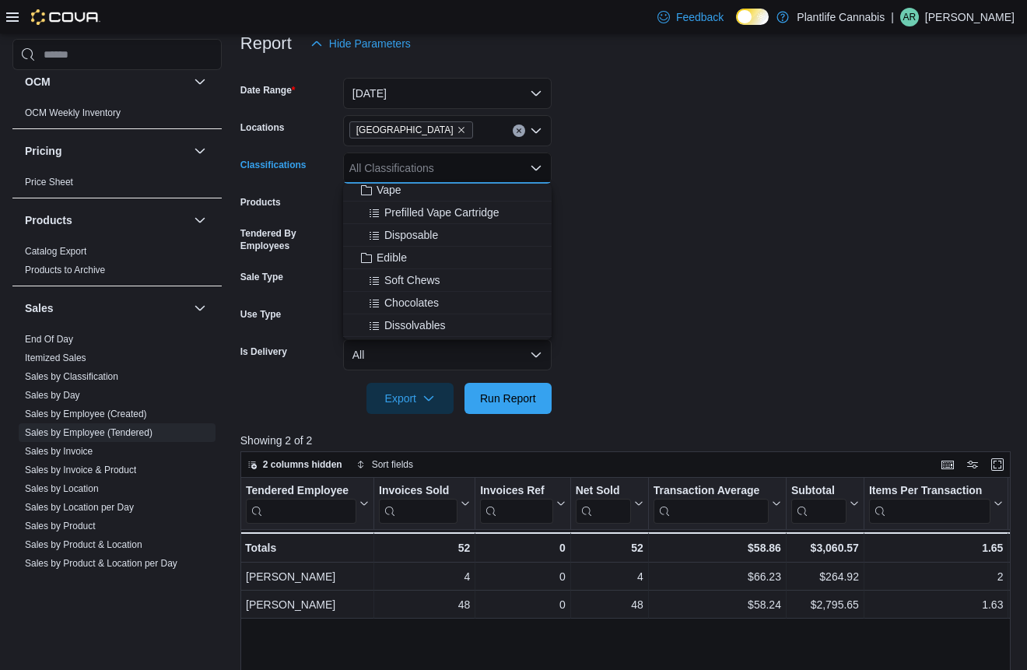
scroll to position [98, 0]
click at [431, 319] on span "Accessory Group" at bounding box center [418, 322] width 83 height 16
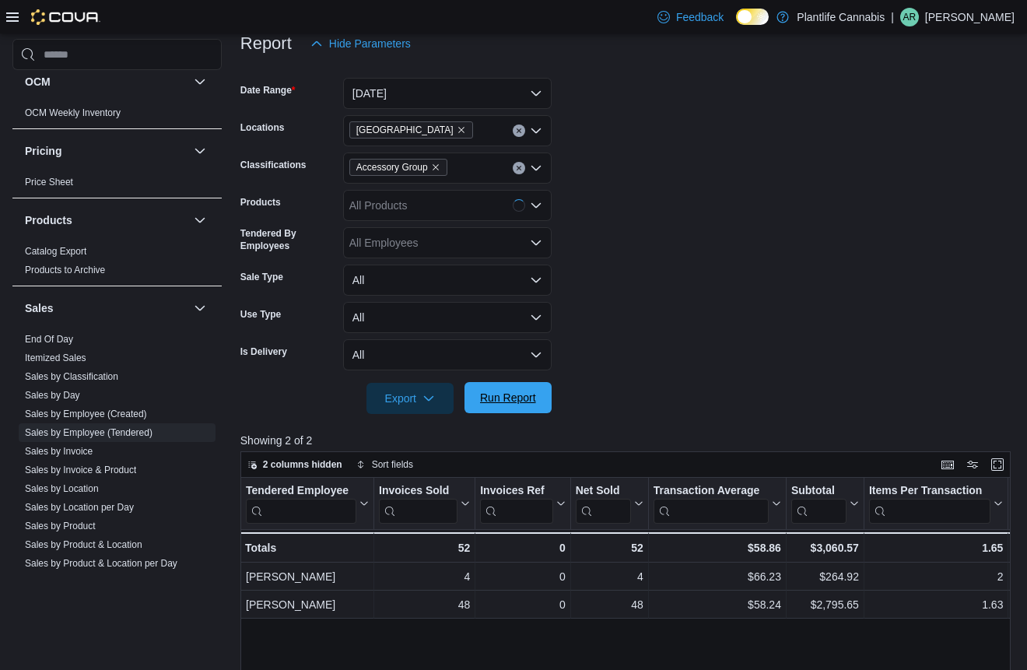
click at [524, 396] on span "Run Report" at bounding box center [508, 398] width 56 height 16
